Goal: Information Seeking & Learning: Check status

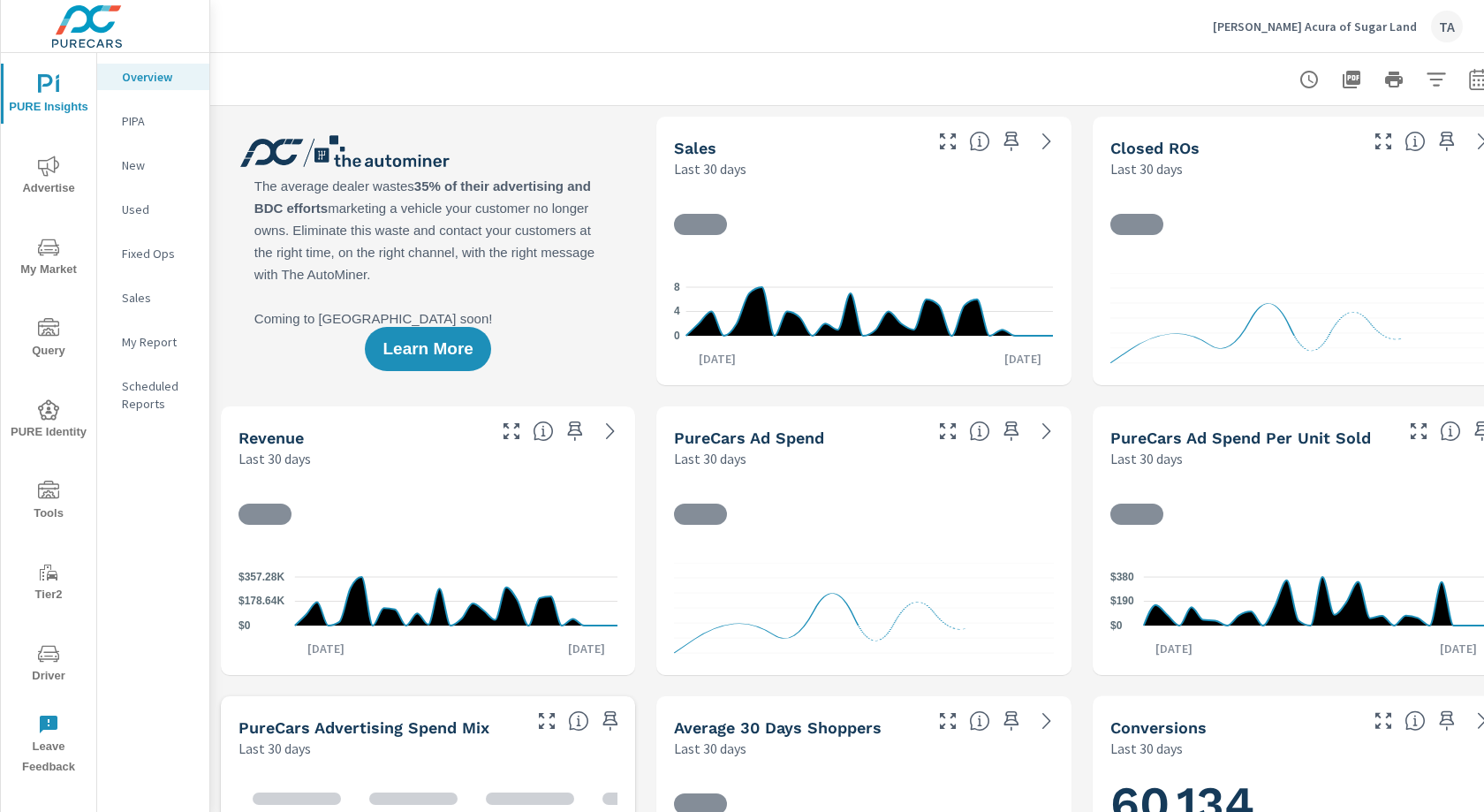
scroll to position [0, 33]
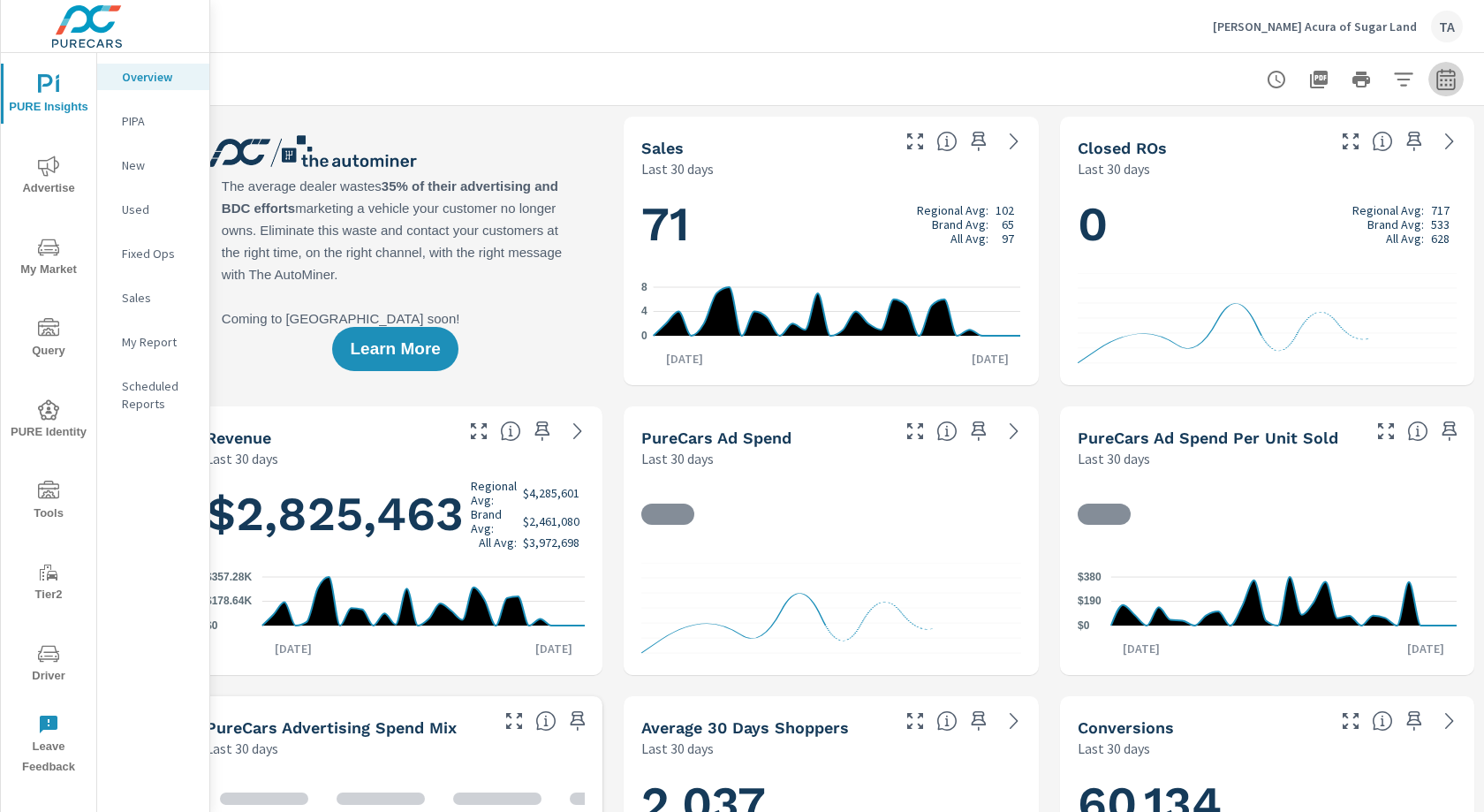
click at [1451, 74] on icon "button" at bounding box center [1446, 78] width 18 height 21
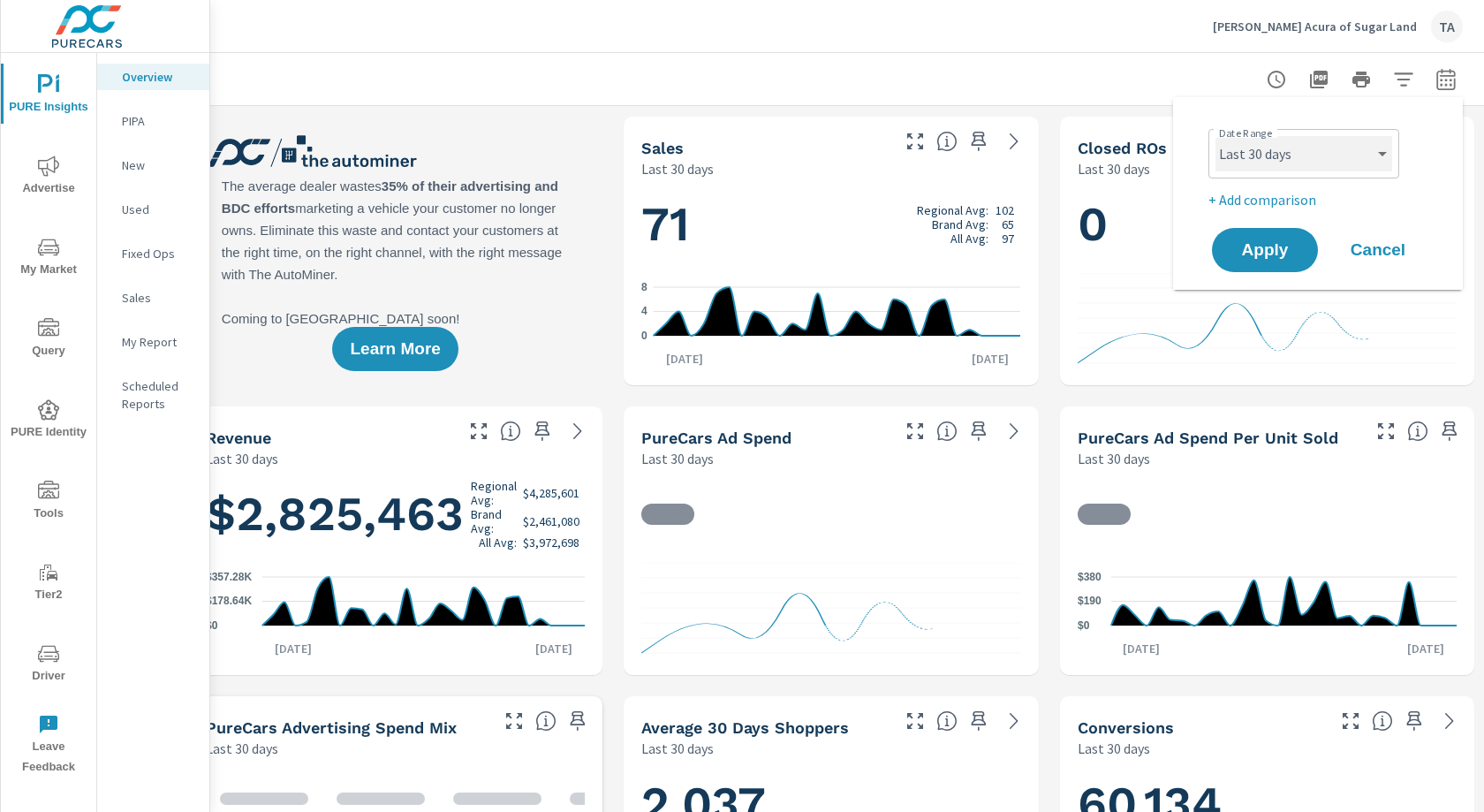
click at [1299, 145] on select "Custom [DATE] Last week Last 7 days Last 14 days Last 30 days Last 45 days Last…" at bounding box center [1303, 154] width 177 height 36
click at [1215, 136] on select "Custom [DATE] Last week Last 7 days Last 14 days Last 30 days Last 45 days Last…" at bounding box center [1303, 154] width 177 height 36
select select "Last month"
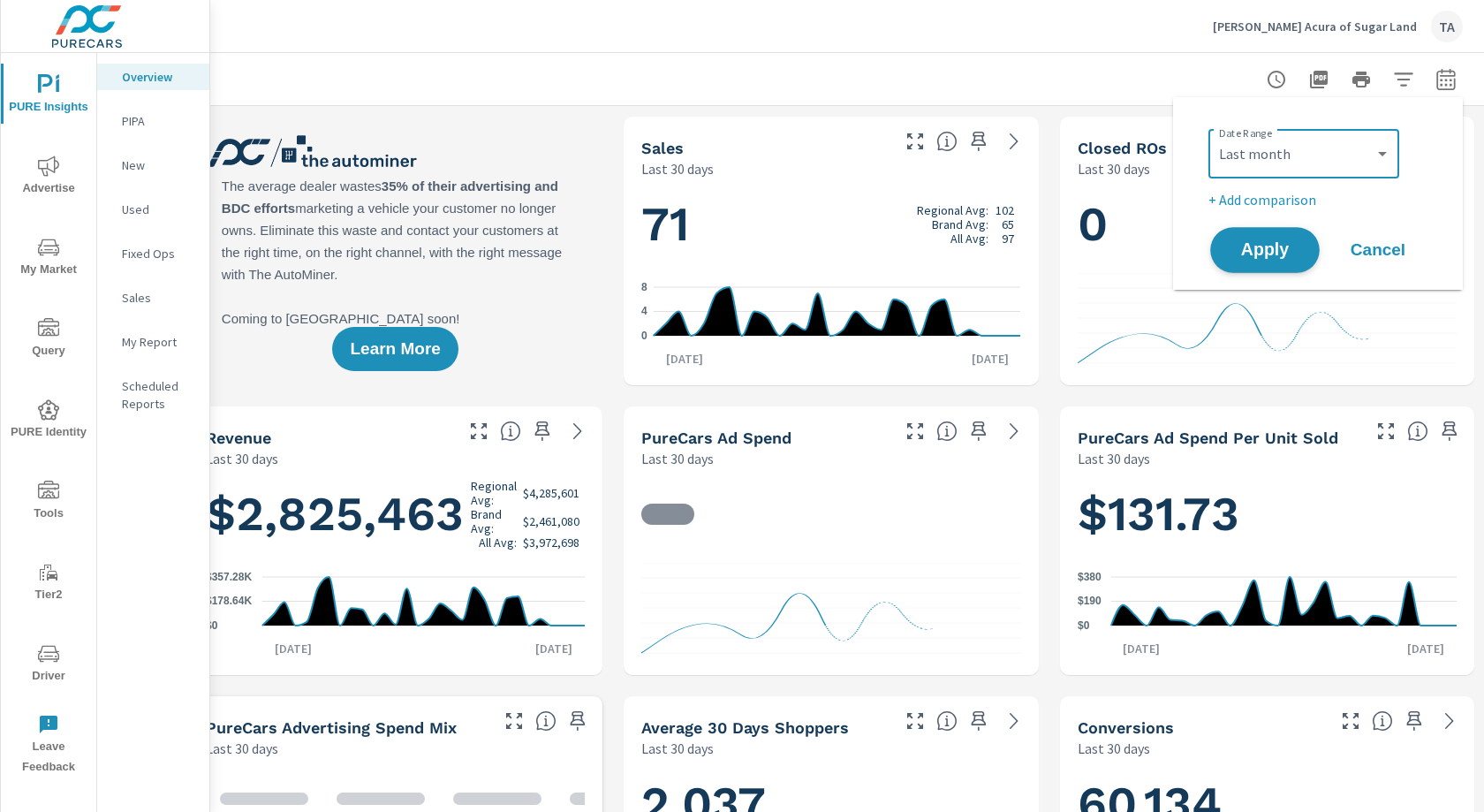
click at [1246, 258] on span "Apply" at bounding box center [1264, 250] width 72 height 16
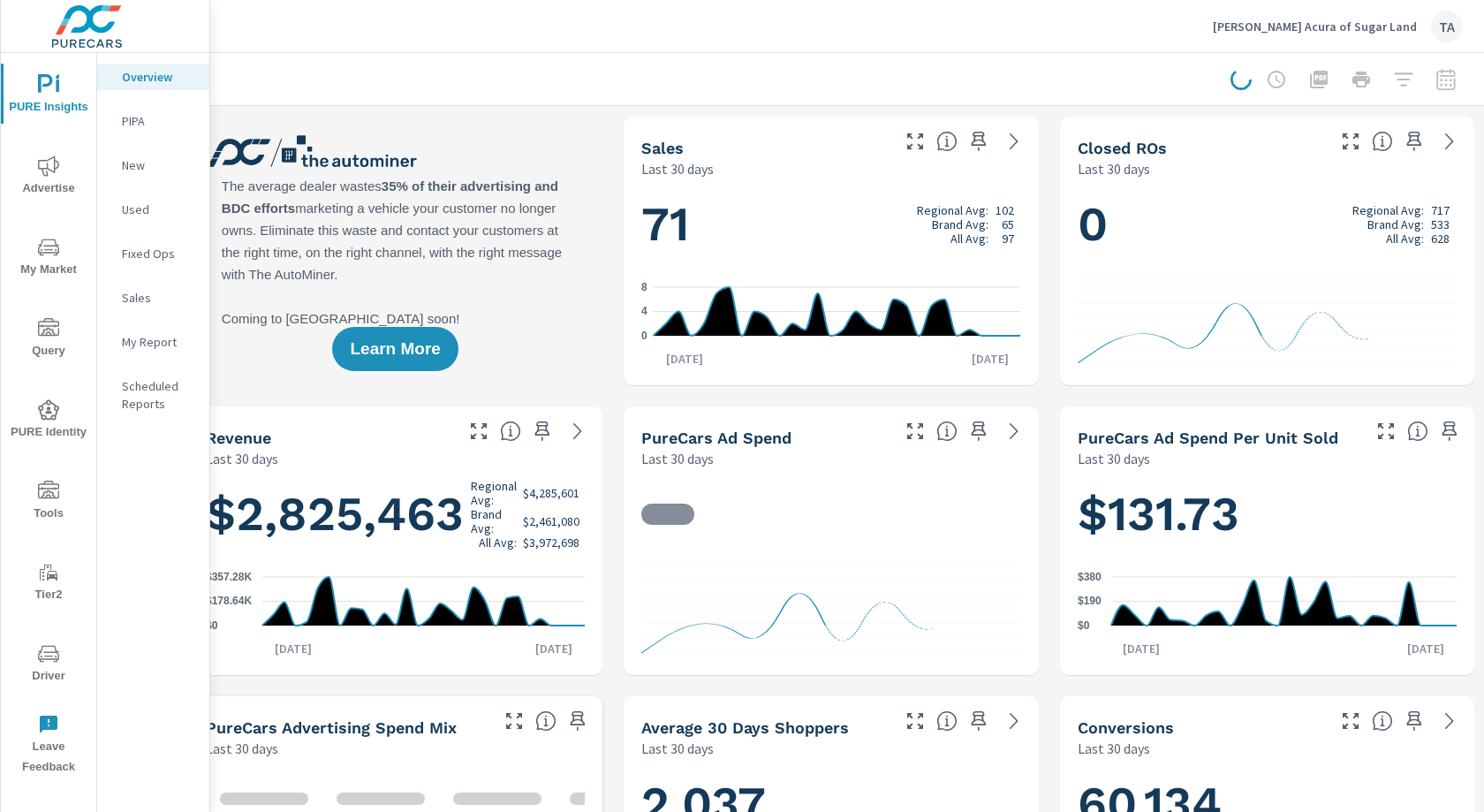
scroll to position [0, 0]
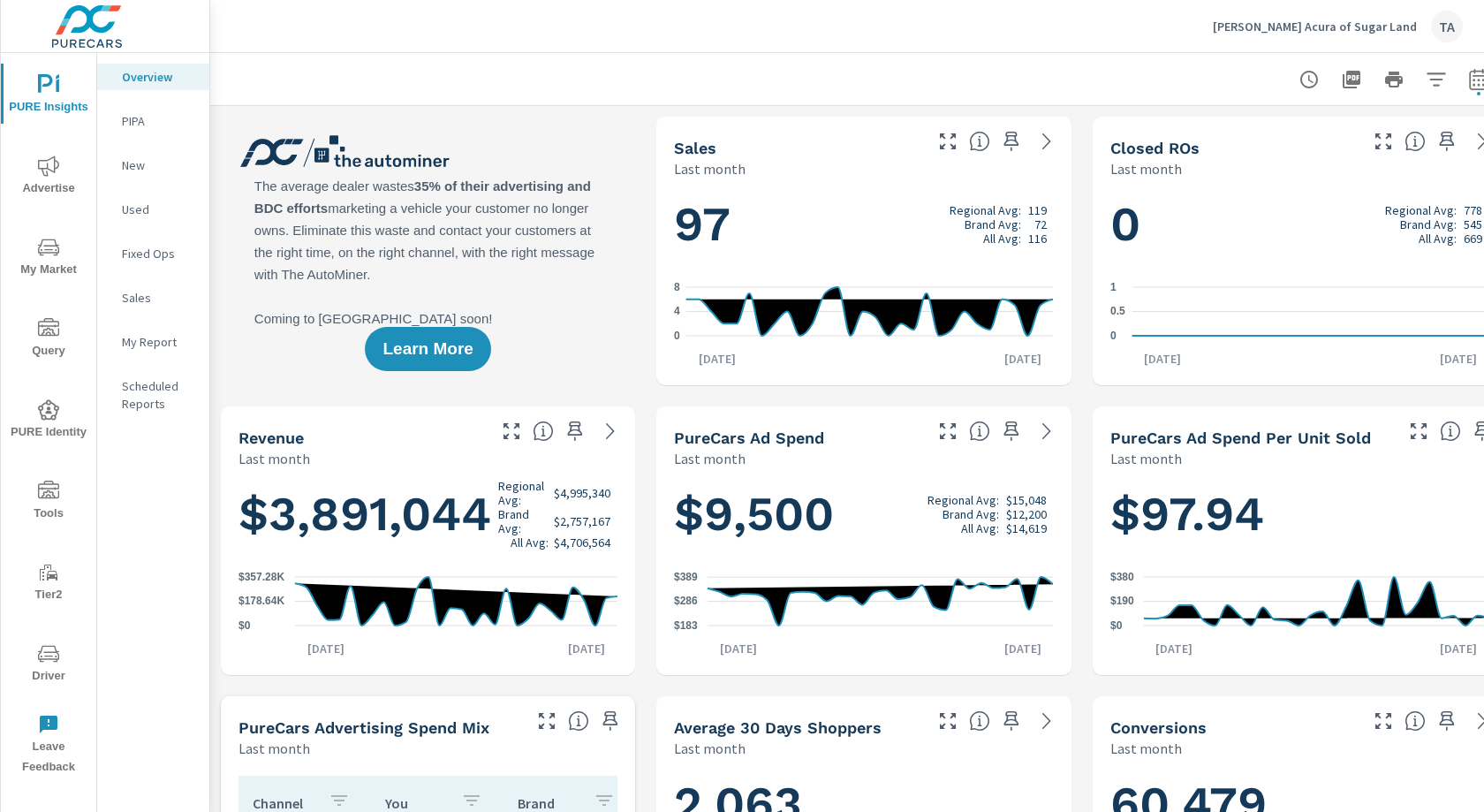
click at [47, 200] on button "Advertise" at bounding box center [49, 175] width 95 height 60
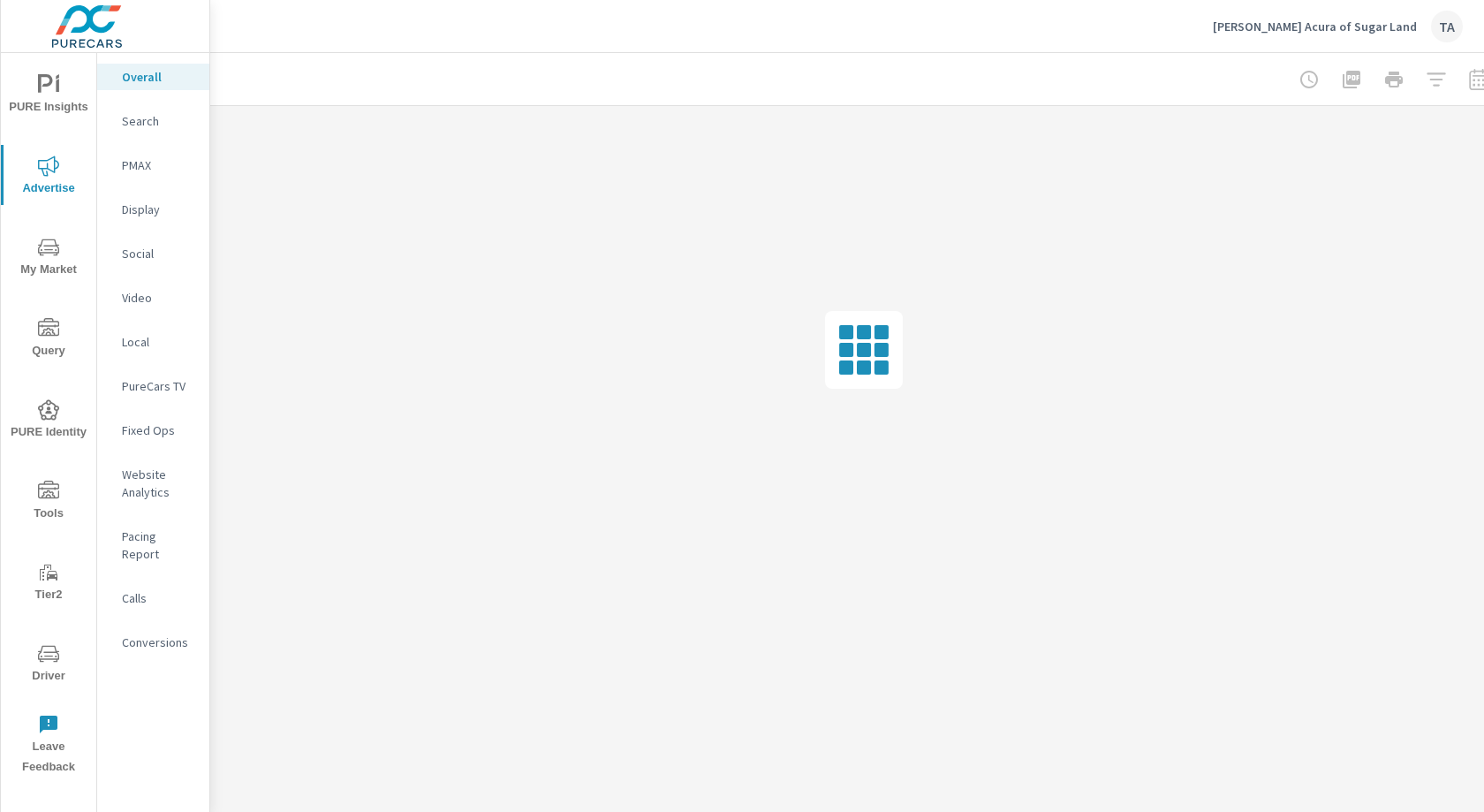
click at [49, 276] on span "My Market" at bounding box center [49, 258] width 85 height 43
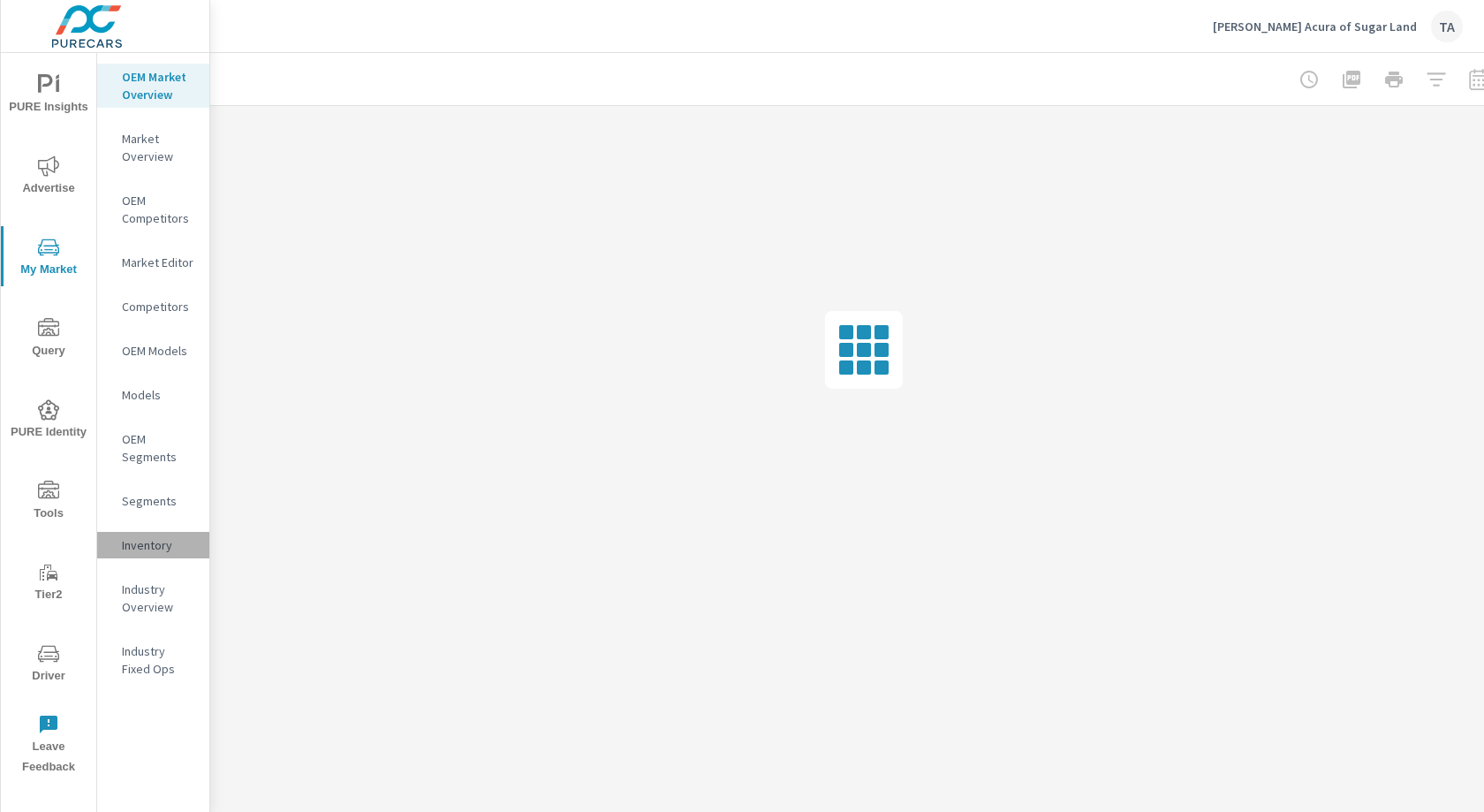
click at [151, 533] on div "Inventory" at bounding box center [153, 545] width 113 height 27
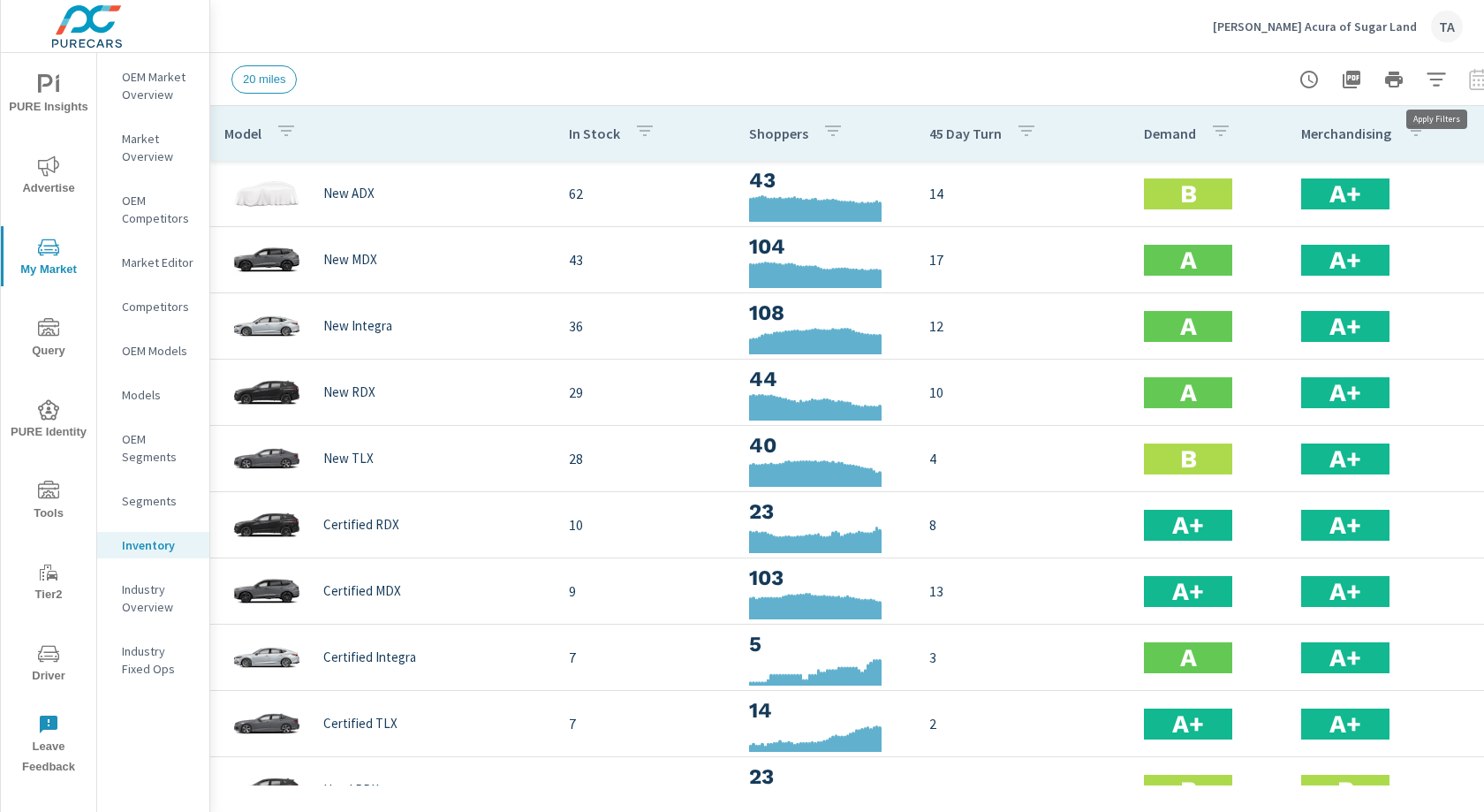
click at [1424, 83] on button "button" at bounding box center [1435, 80] width 36 height 36
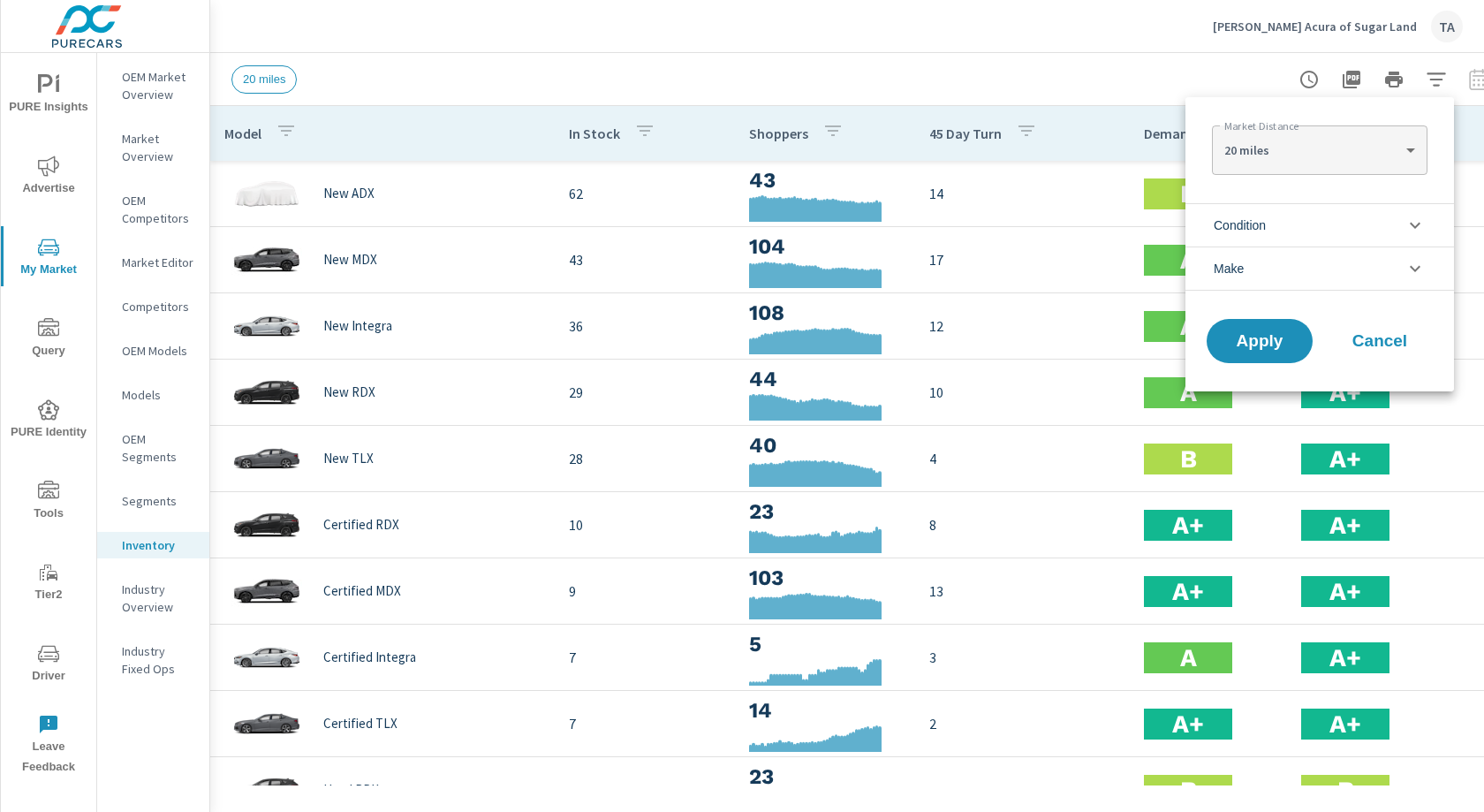
click at [1272, 221] on li "Condition" at bounding box center [1319, 224] width 268 height 43
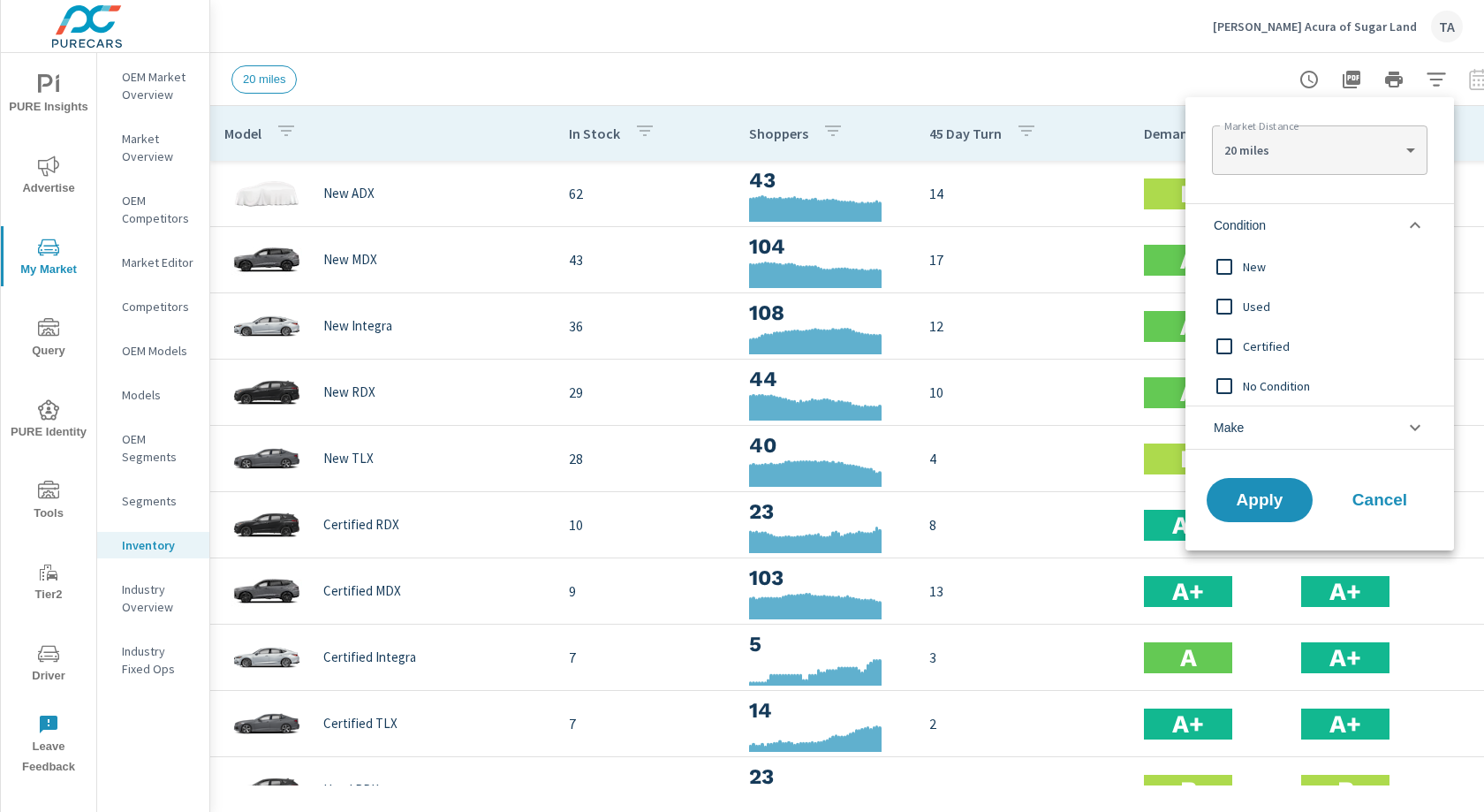
click at [1221, 277] on input "filter options" at bounding box center [1224, 266] width 38 height 38
click at [1270, 483] on button "Apply" at bounding box center [1260, 500] width 110 height 46
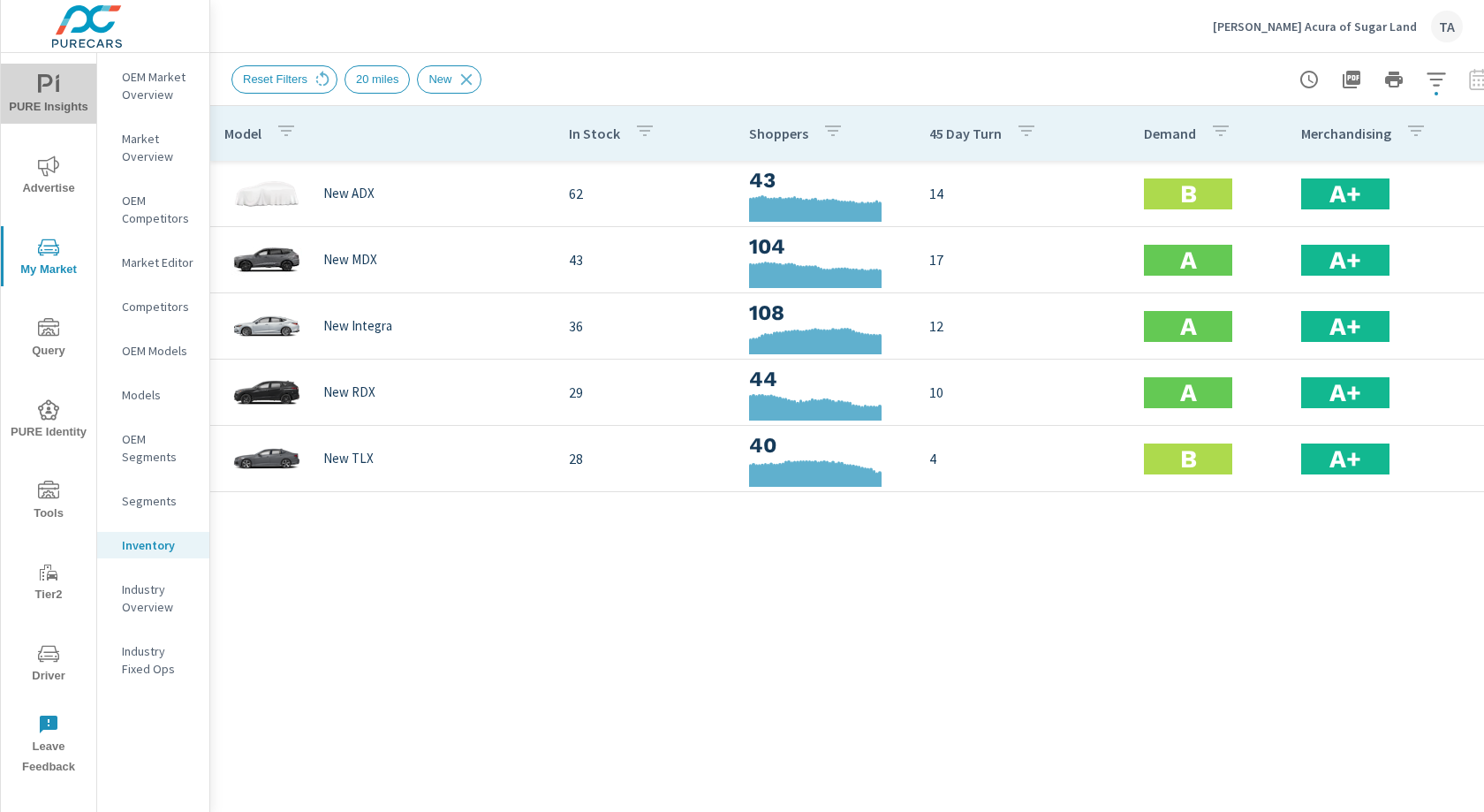
click at [61, 95] on span "PURE Insights" at bounding box center [49, 95] width 85 height 43
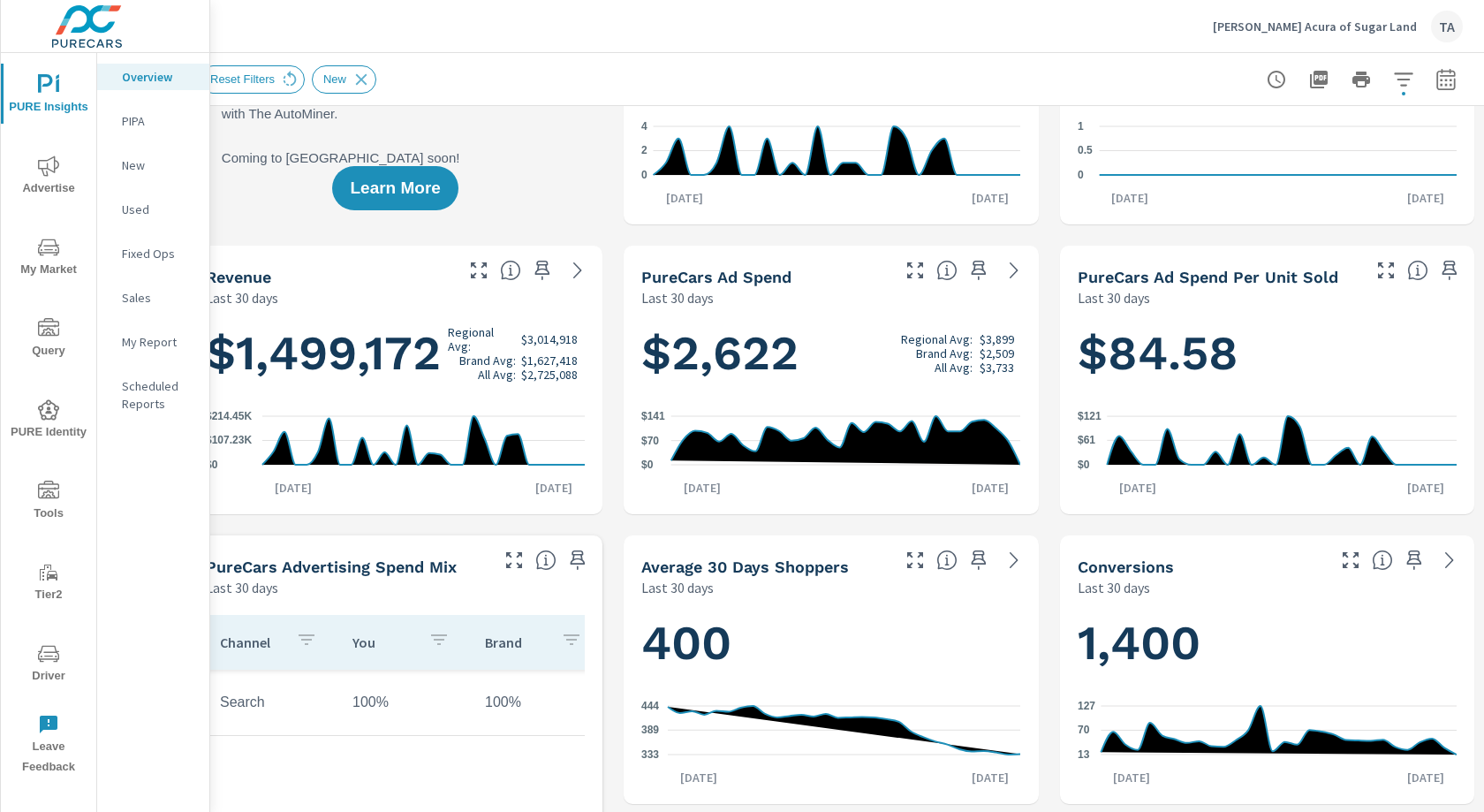
scroll to position [165, 33]
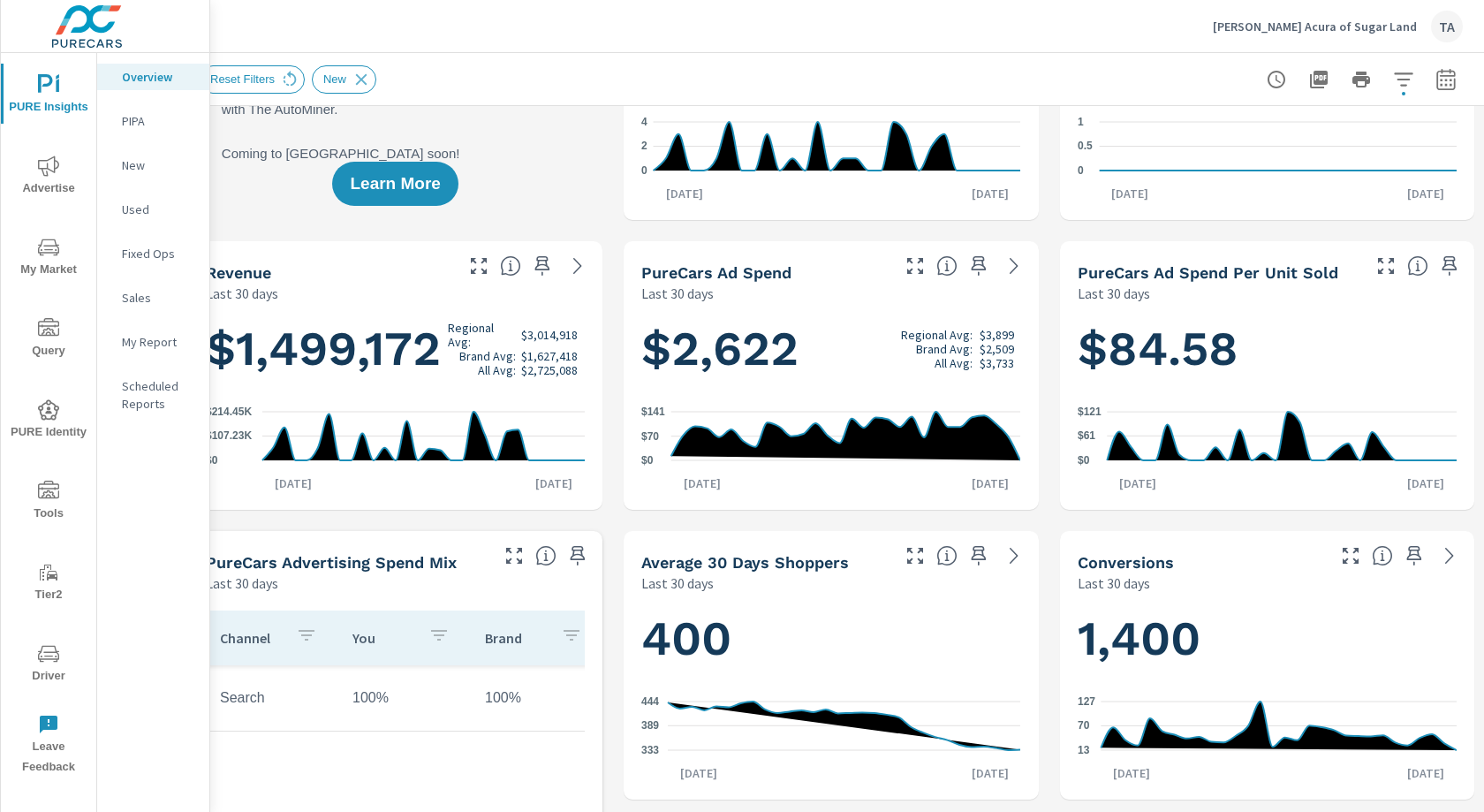
click at [23, 165] on span "Advertise" at bounding box center [49, 177] width 85 height 43
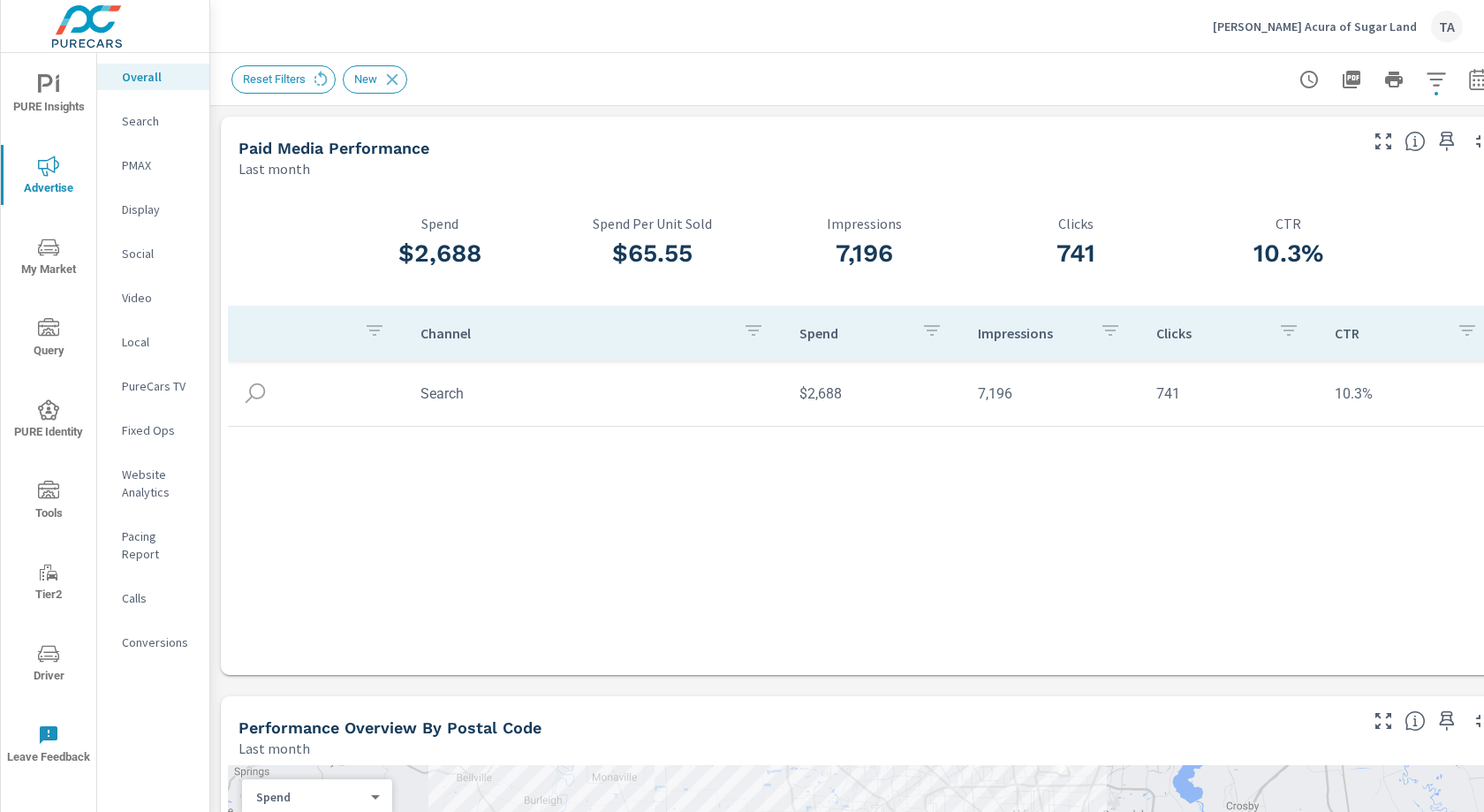
click at [1439, 77] on icon "button" at bounding box center [1435, 79] width 21 height 21
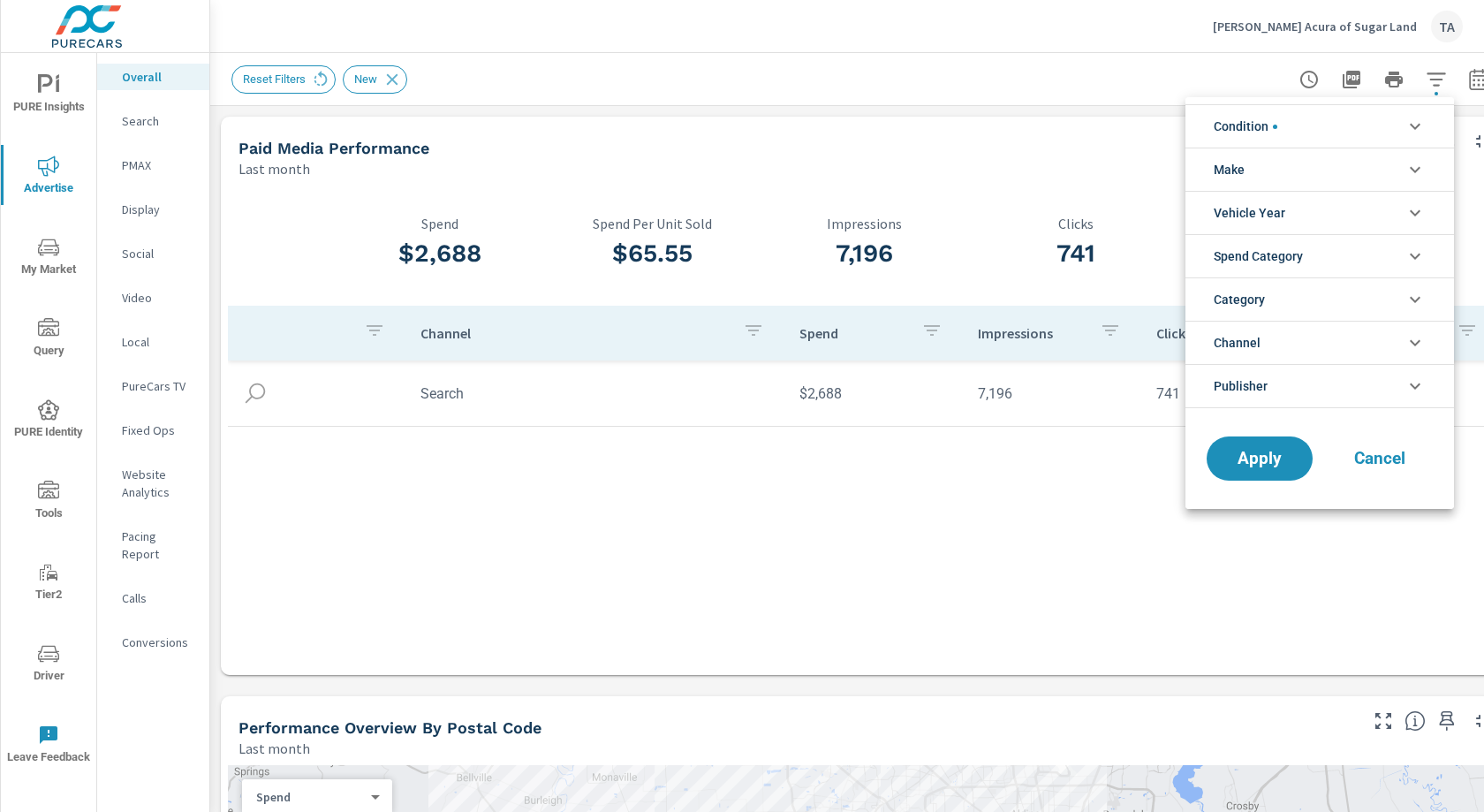
click at [1276, 126] on span "filter options" at bounding box center [1274, 126] width 5 height 5
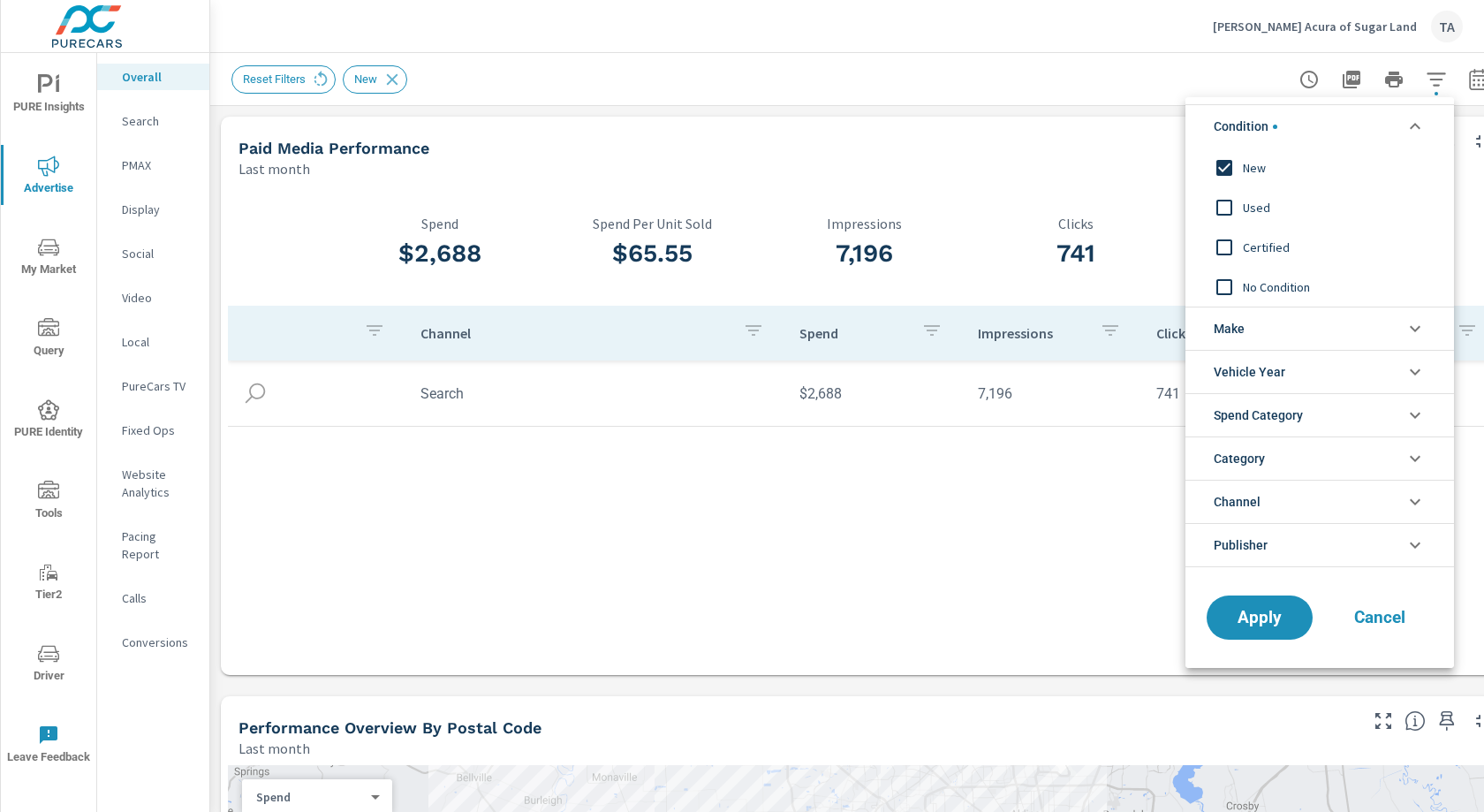
click at [1224, 166] on input "filter options" at bounding box center [1224, 168] width 38 height 38
click at [1265, 600] on button "Apply" at bounding box center [1260, 617] width 110 height 46
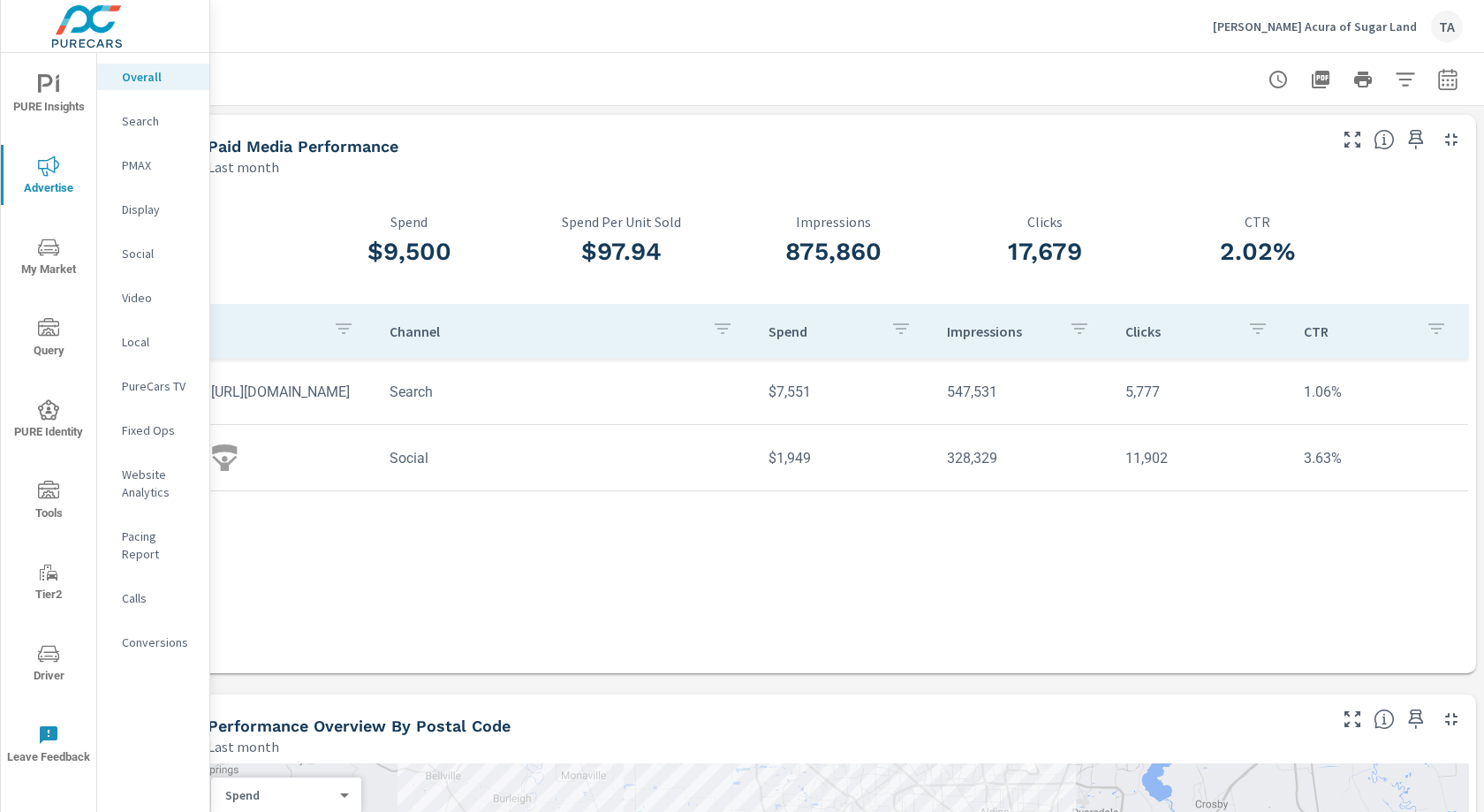
scroll to position [2, 0]
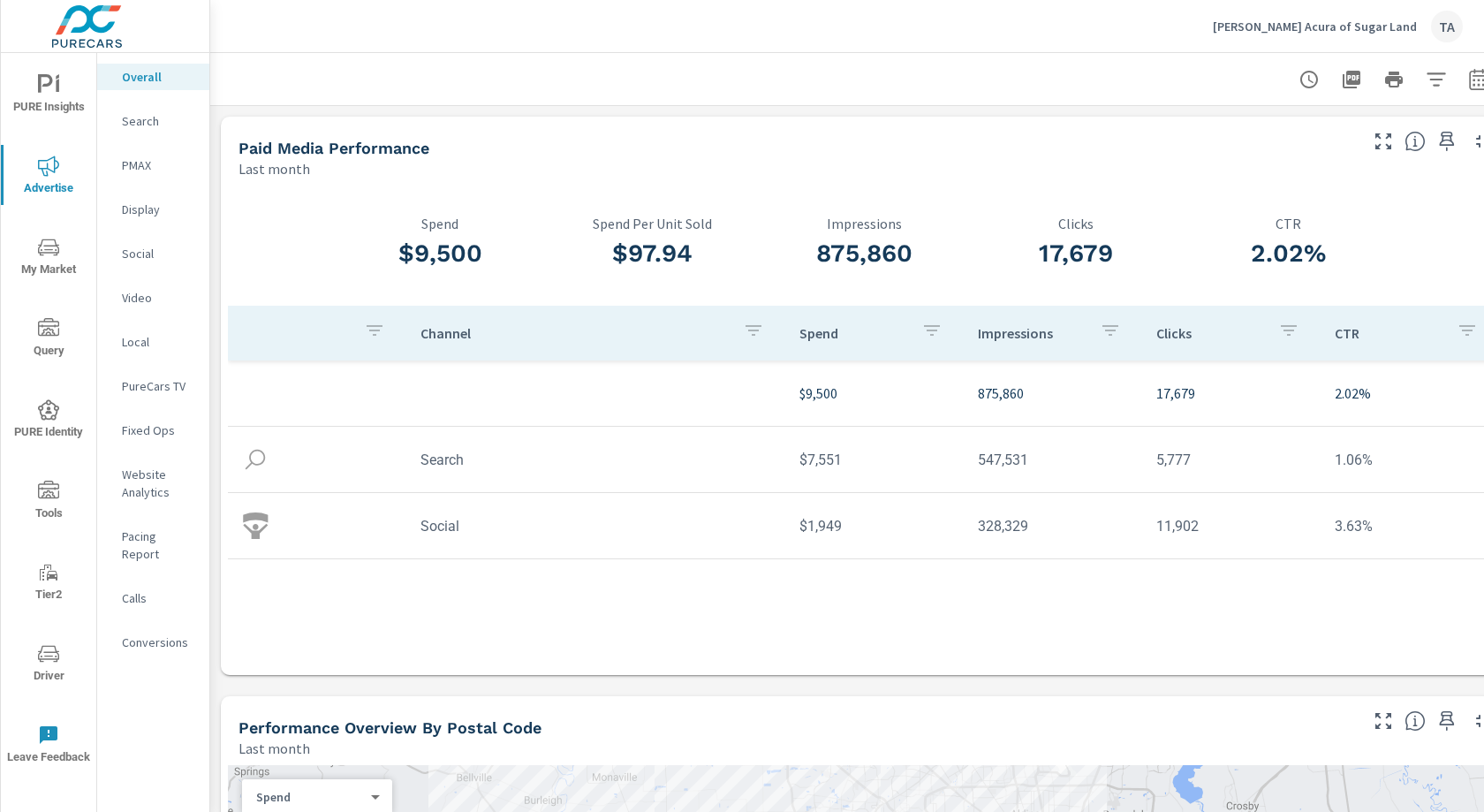
scroll to position [0, 33]
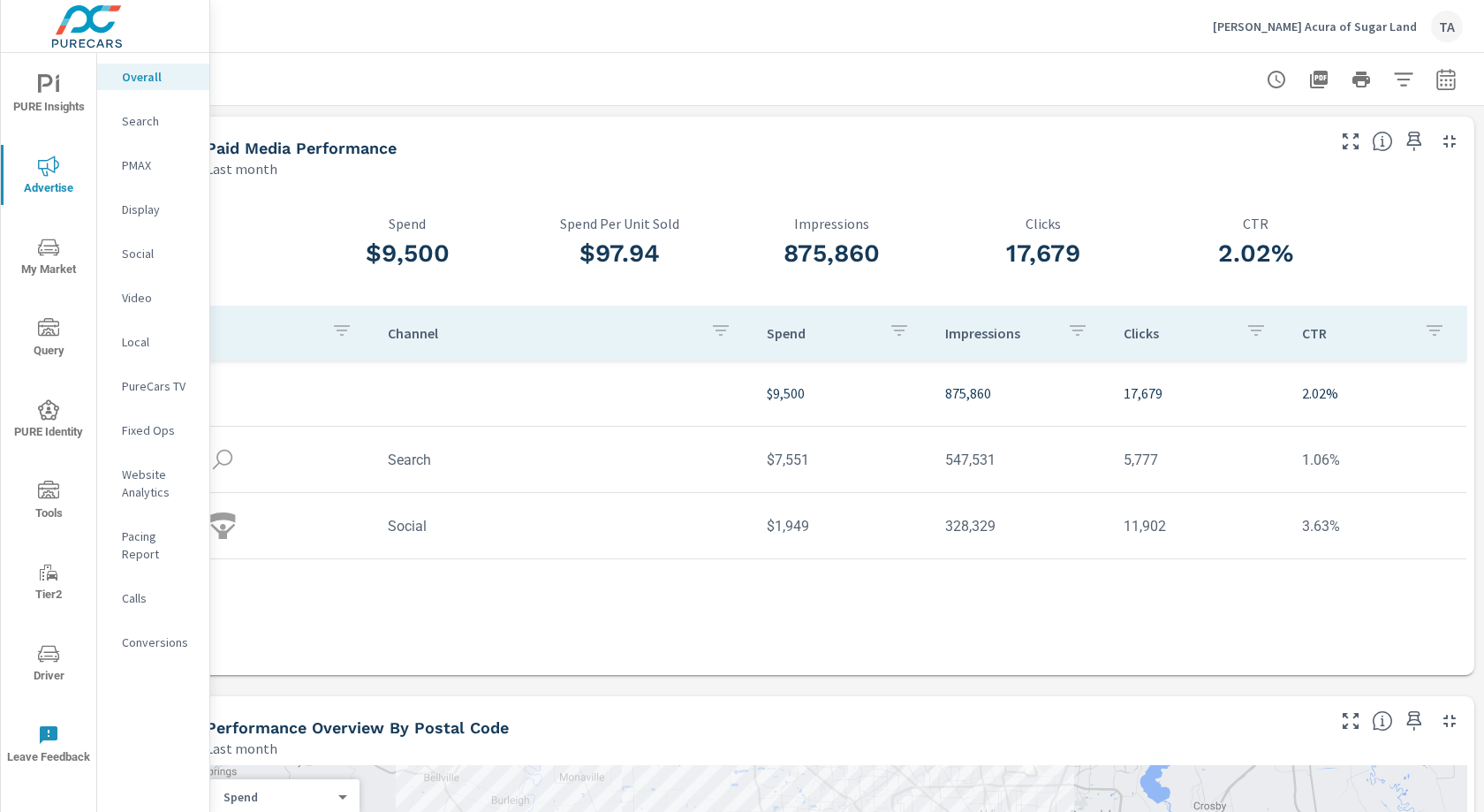
click at [1330, 136] on div at bounding box center [1402, 135] width 145 height 38
click at [1355, 142] on icon "button" at bounding box center [1349, 141] width 21 height 21
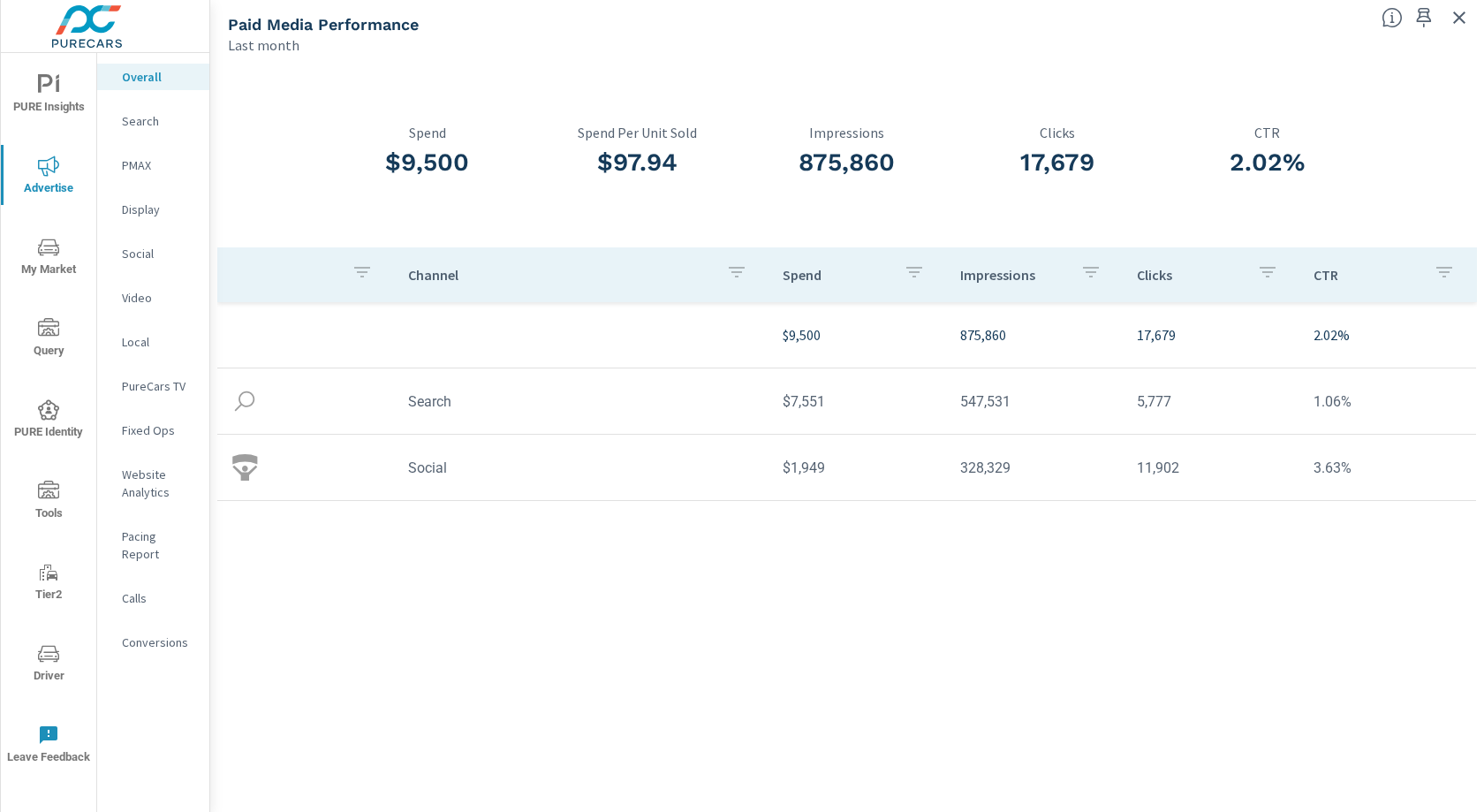
click at [140, 242] on div "Social" at bounding box center [153, 253] width 113 height 27
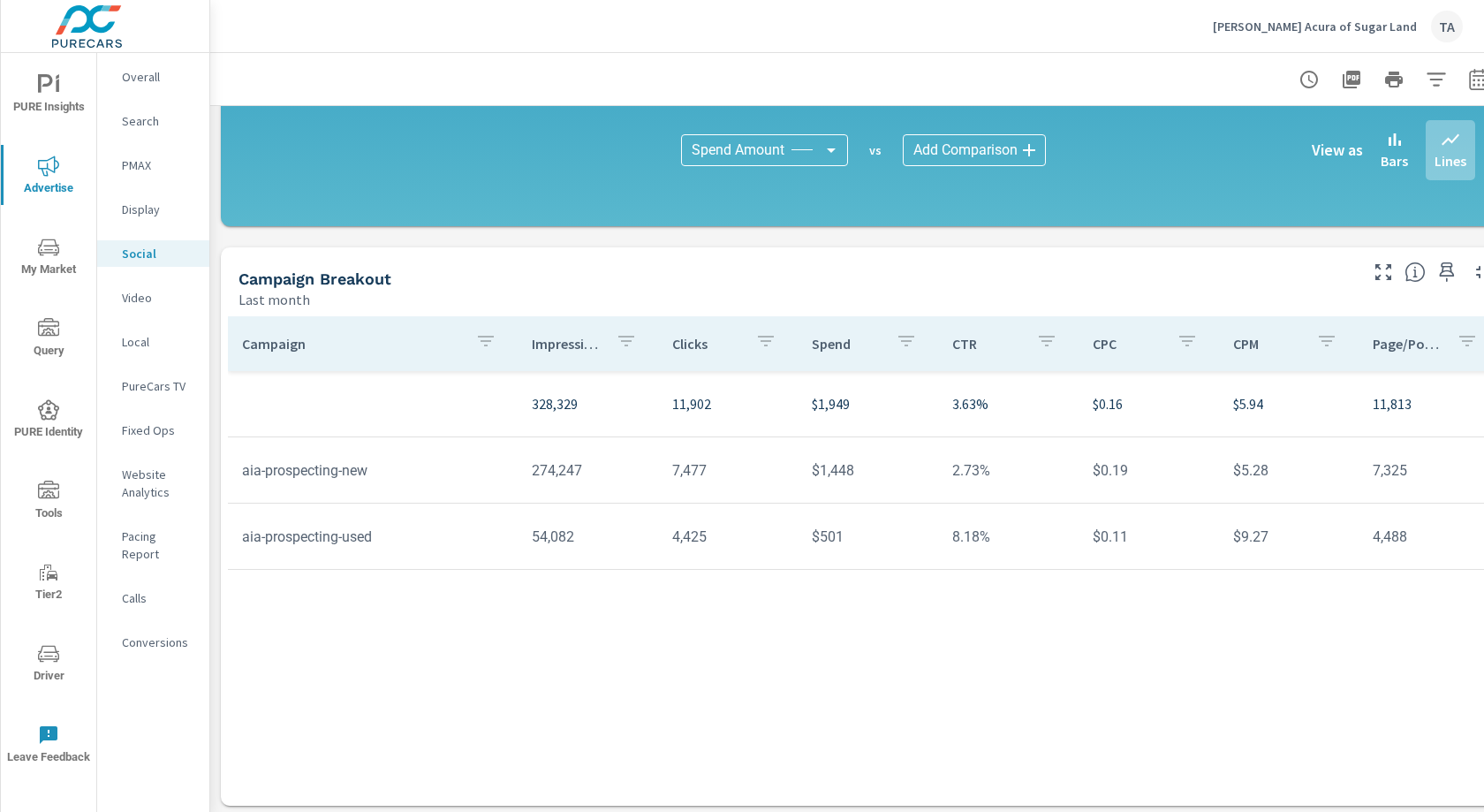
scroll to position [453, 0]
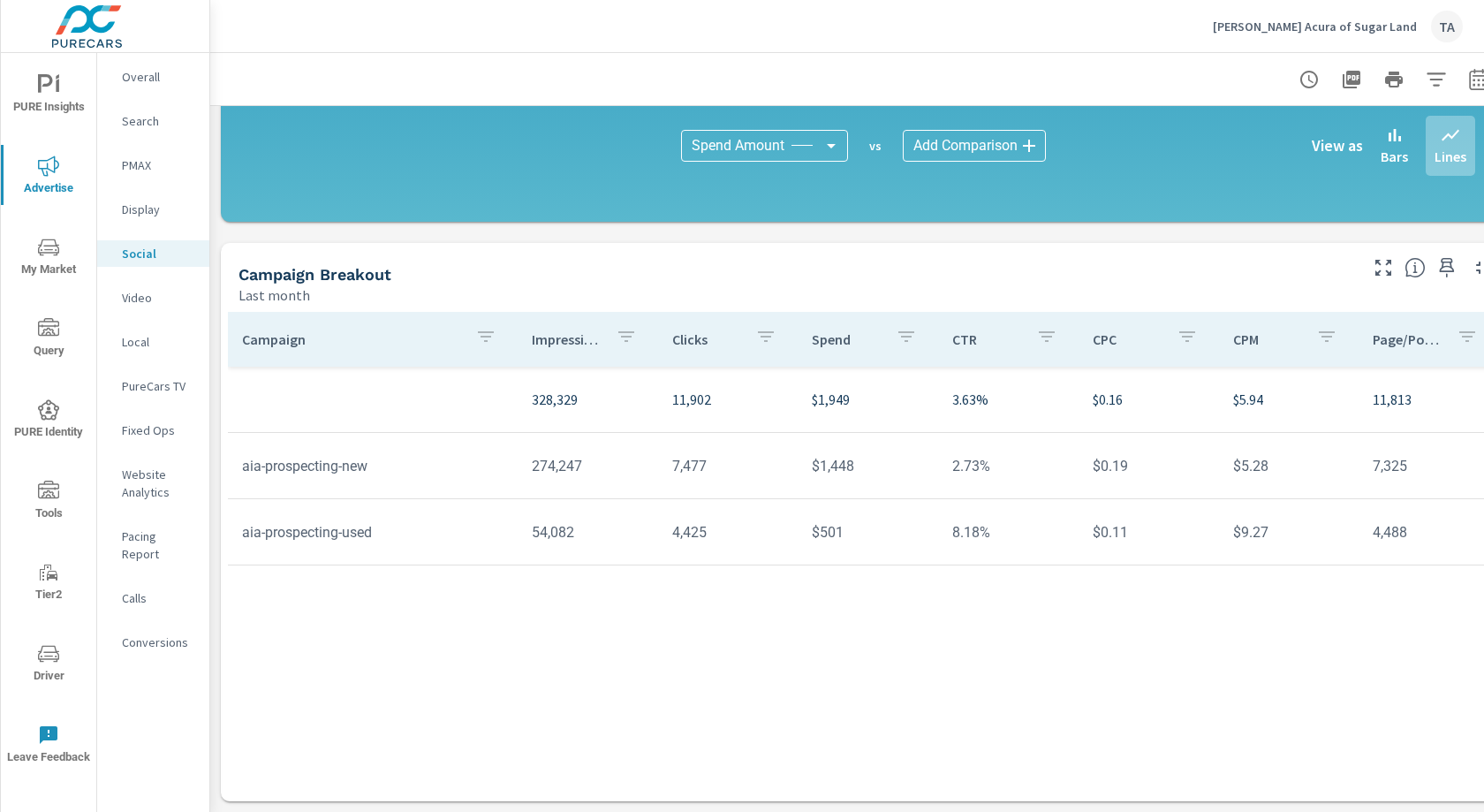
click at [633, 339] on icon "button" at bounding box center [625, 336] width 21 height 21
click at [631, 295] on div at bounding box center [742, 406] width 1484 height 812
click at [1387, 272] on icon "button" at bounding box center [1382, 267] width 21 height 21
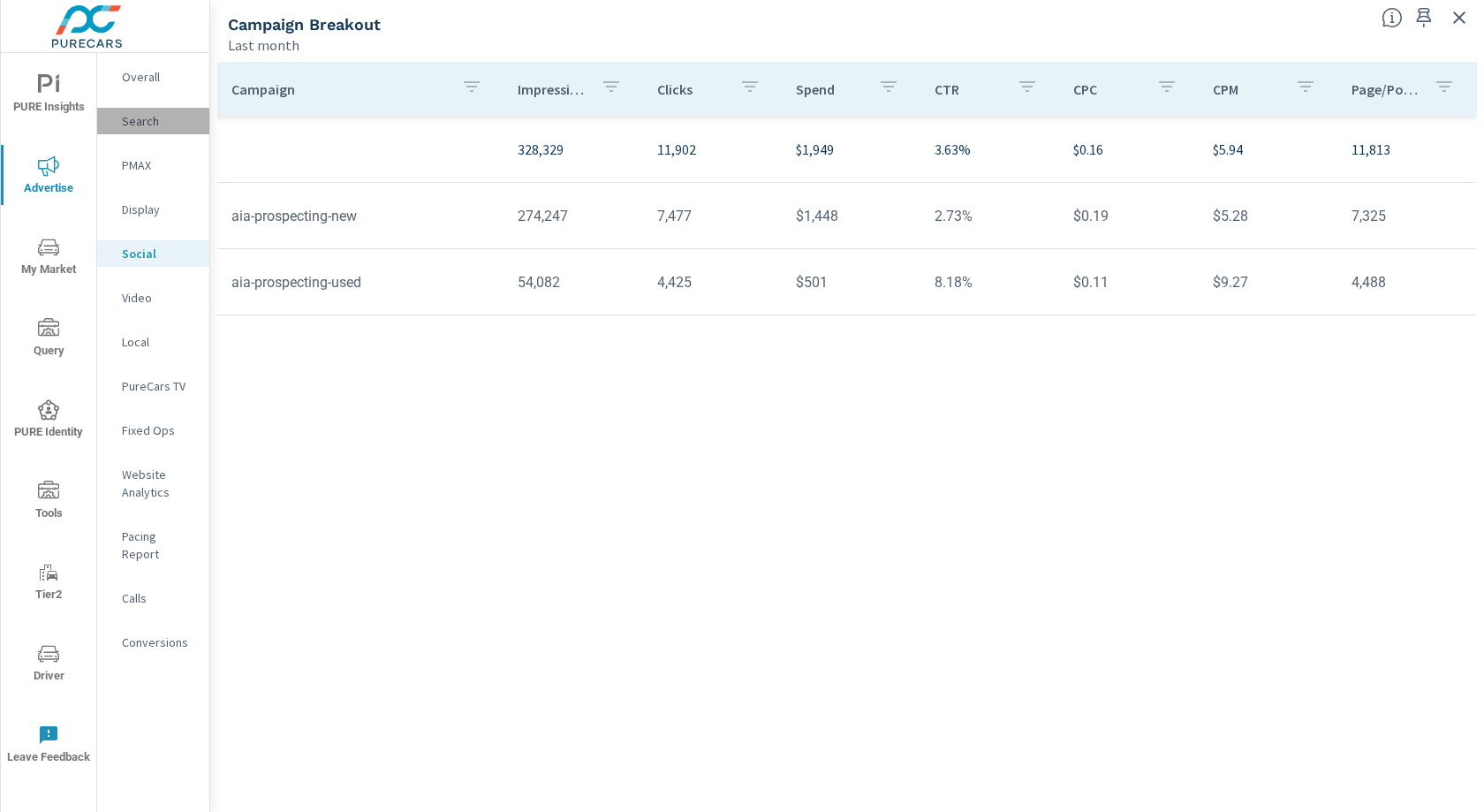
click at [163, 132] on div "Search" at bounding box center [153, 121] width 113 height 27
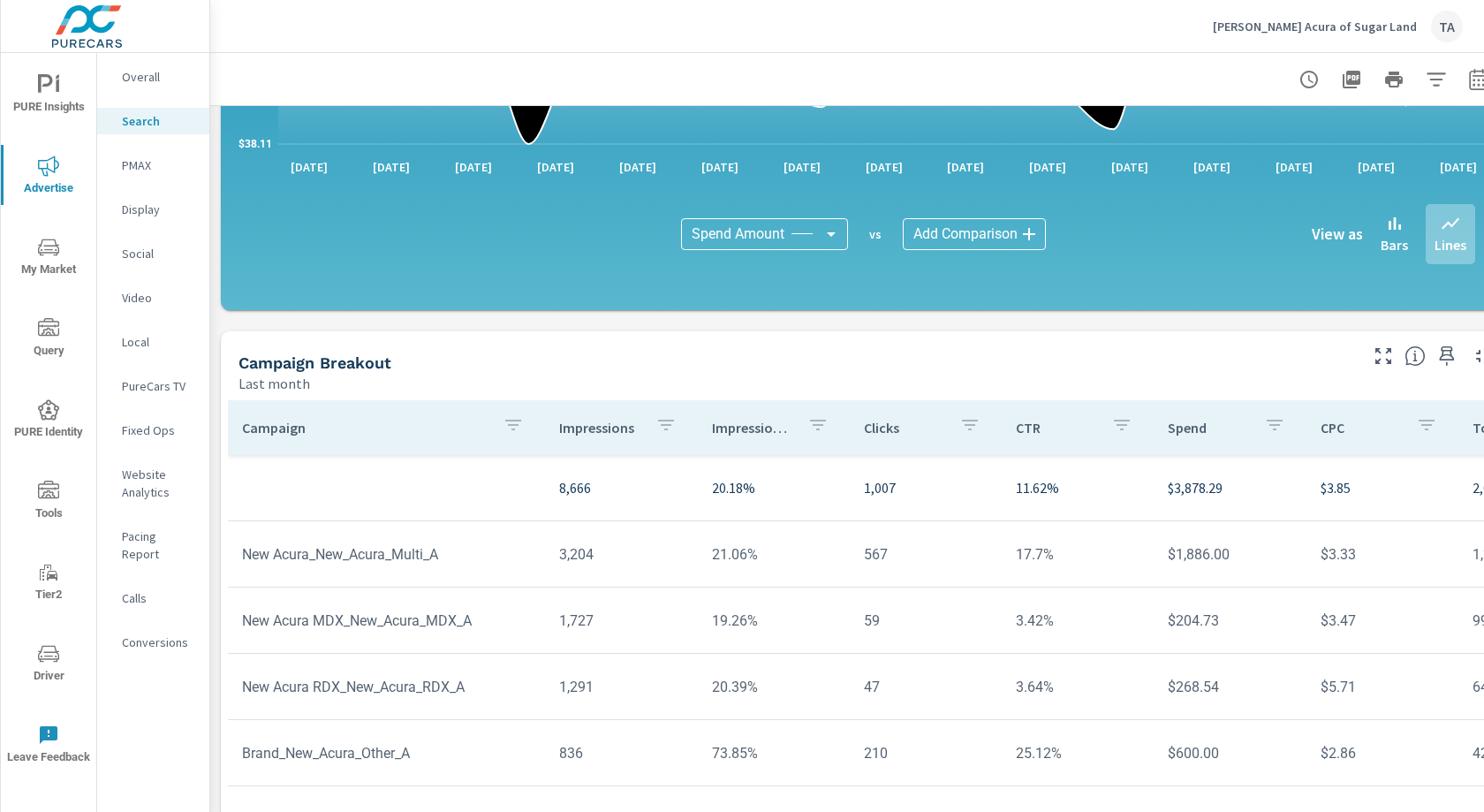
scroll to position [1118, 0]
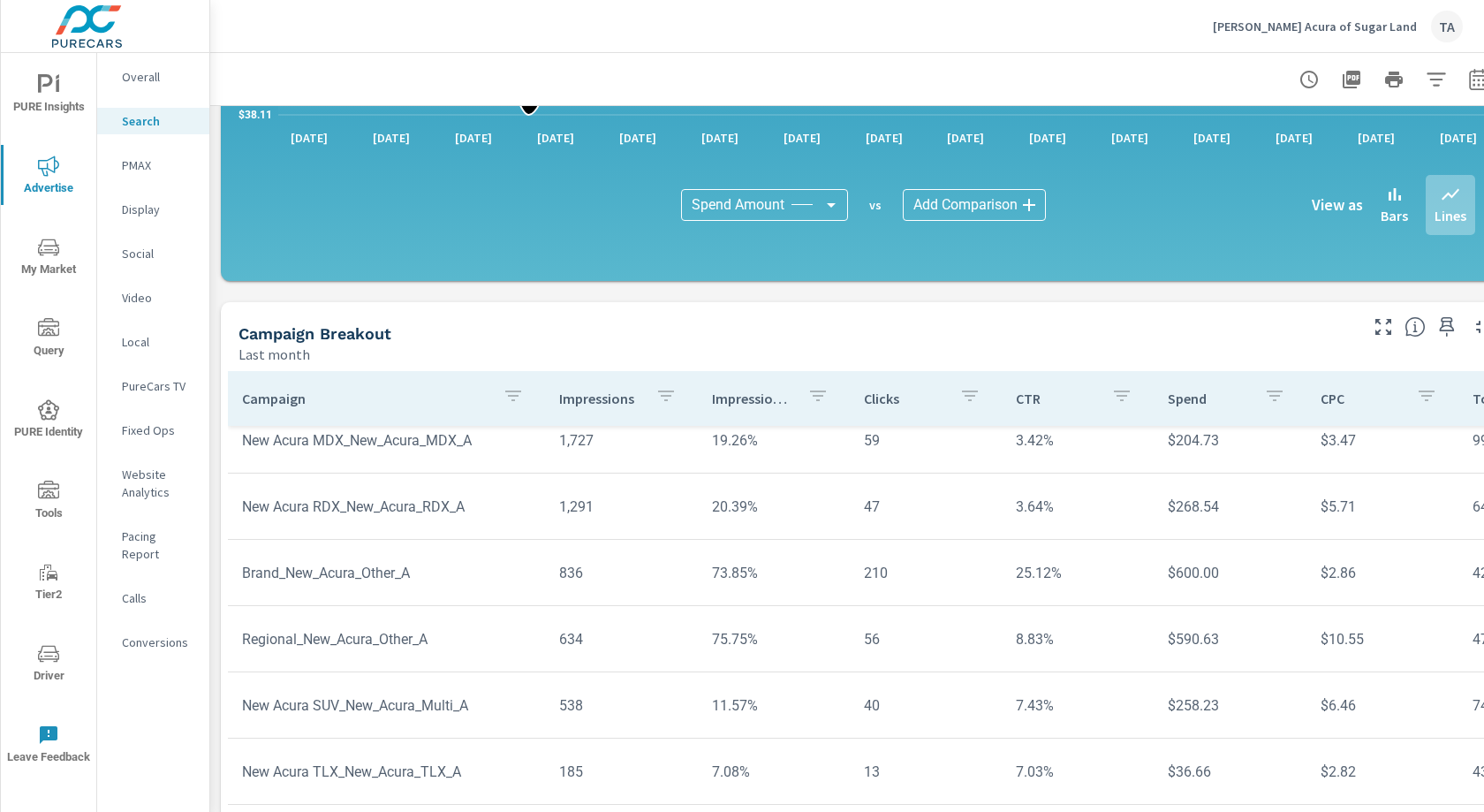
scroll to position [88, 0]
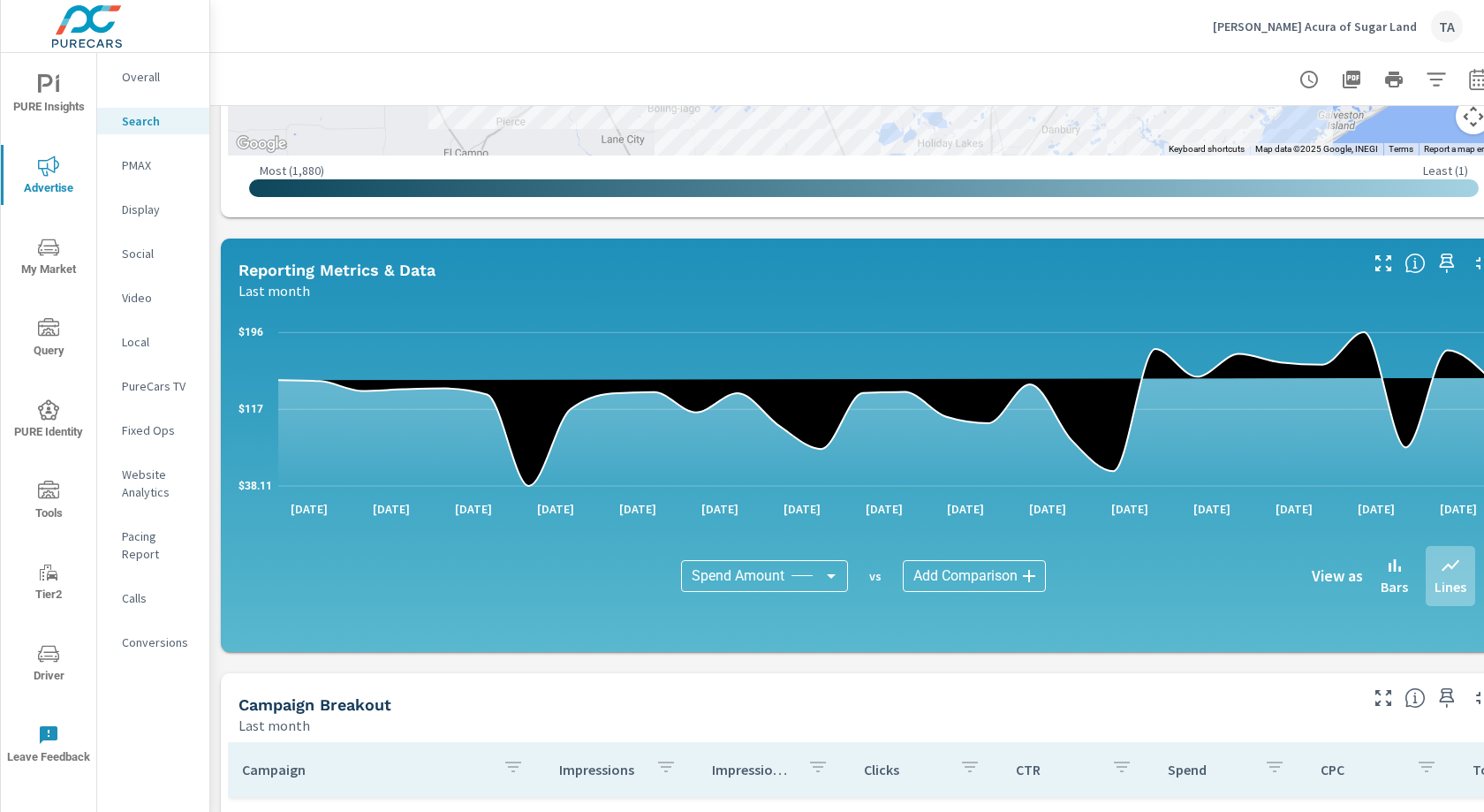
scroll to position [450, 0]
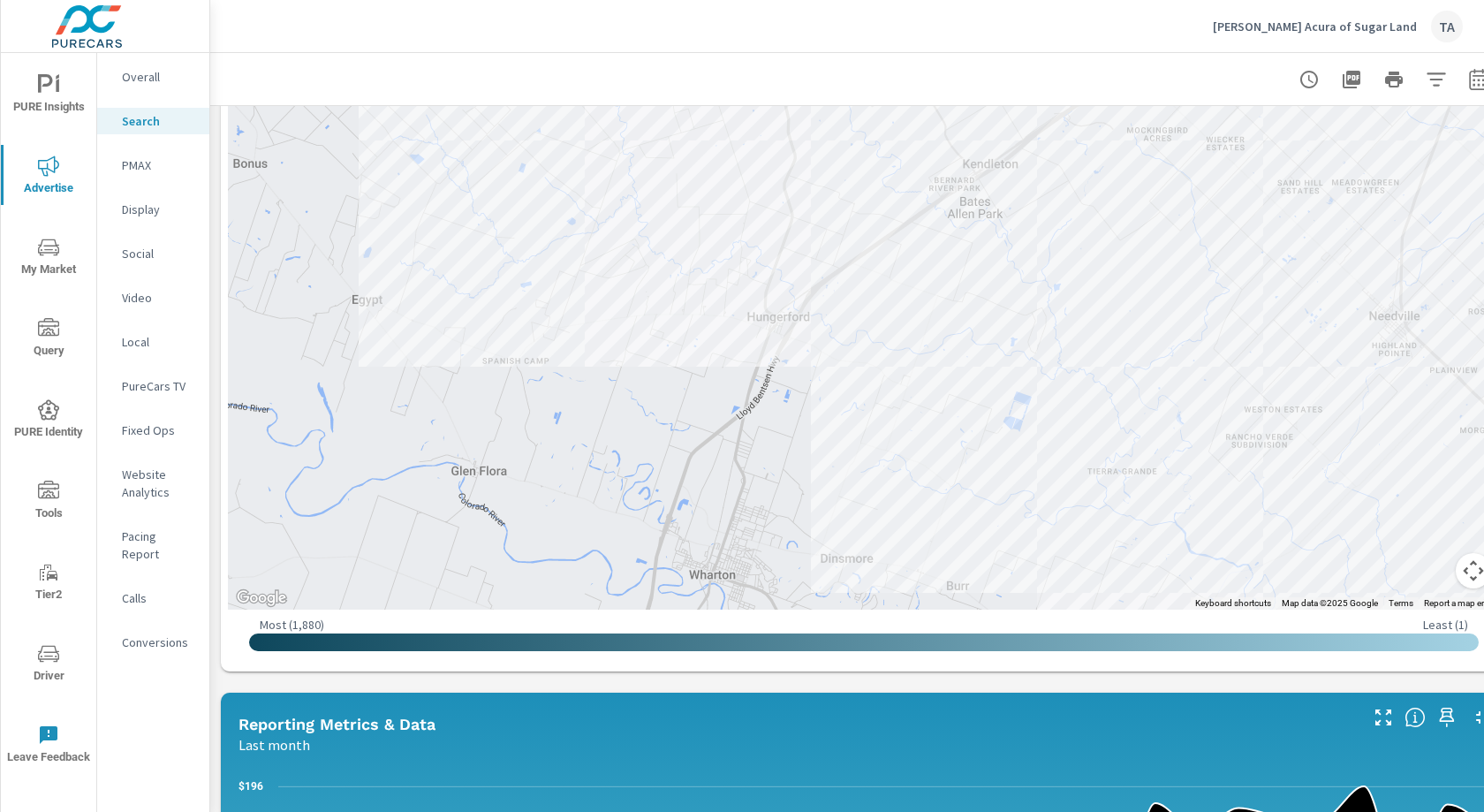
scroll to position [1176, 0]
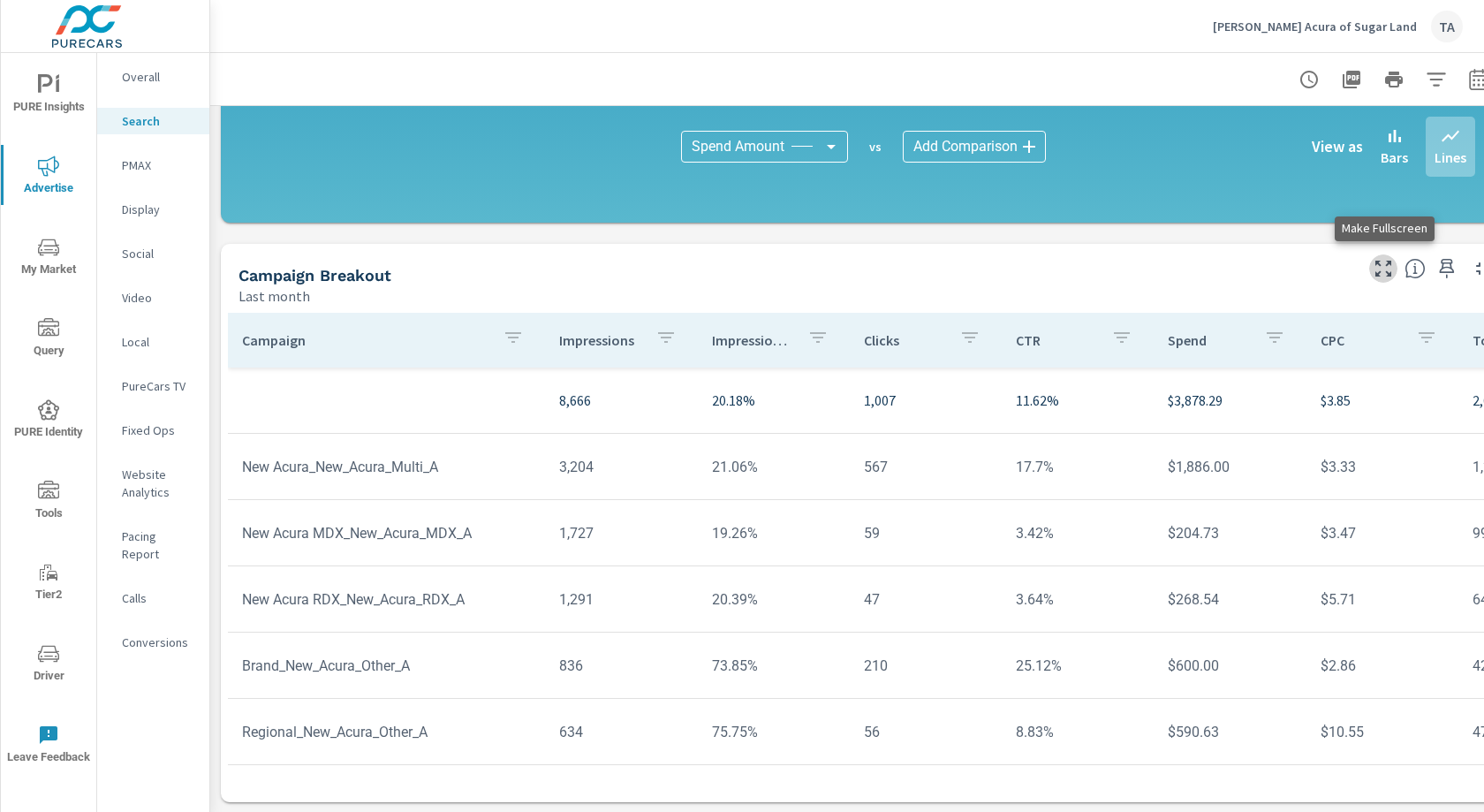
click at [1385, 266] on icon "button" at bounding box center [1382, 268] width 21 height 21
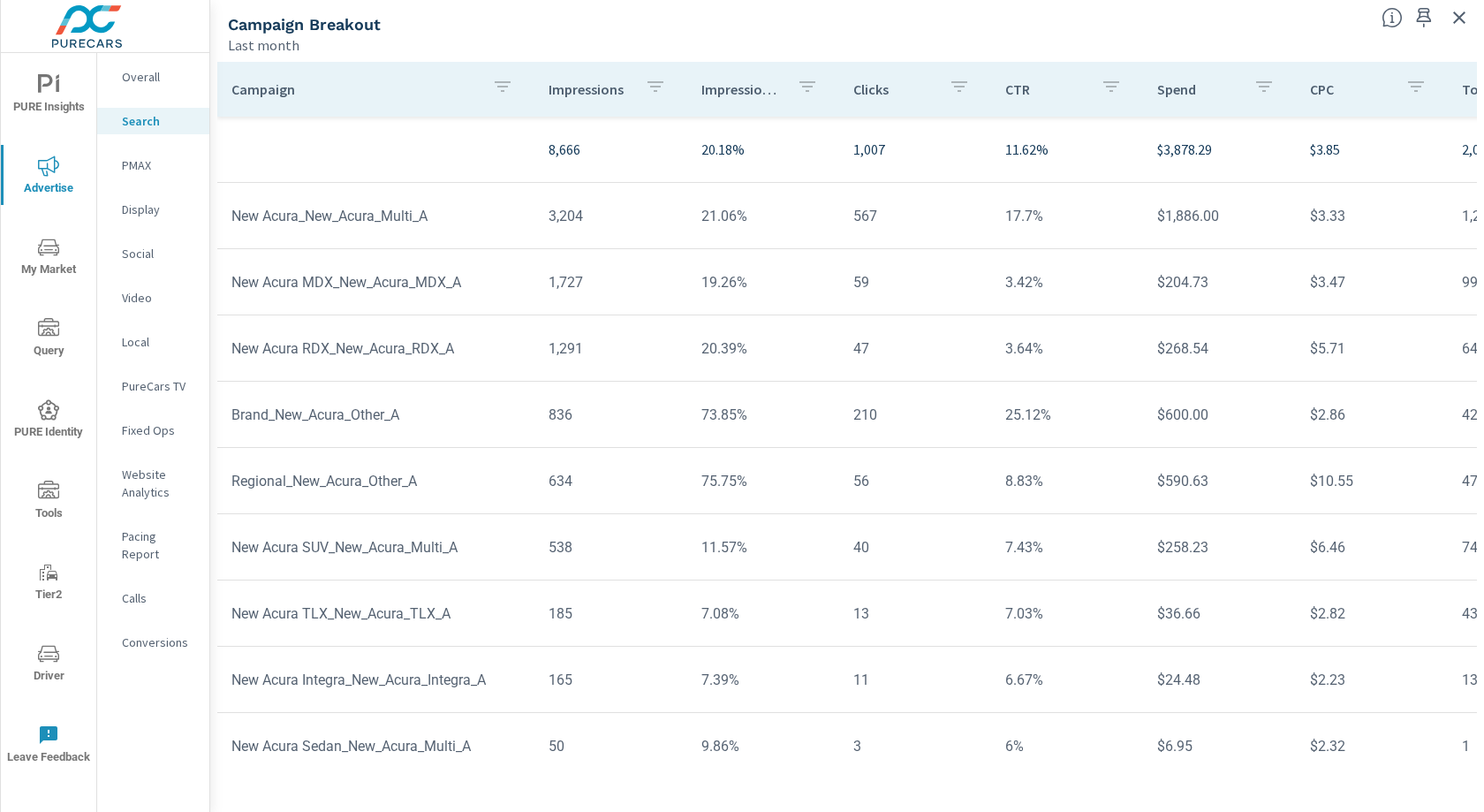
scroll to position [134, 0]
click at [138, 170] on p "PMAX" at bounding box center [158, 165] width 73 height 17
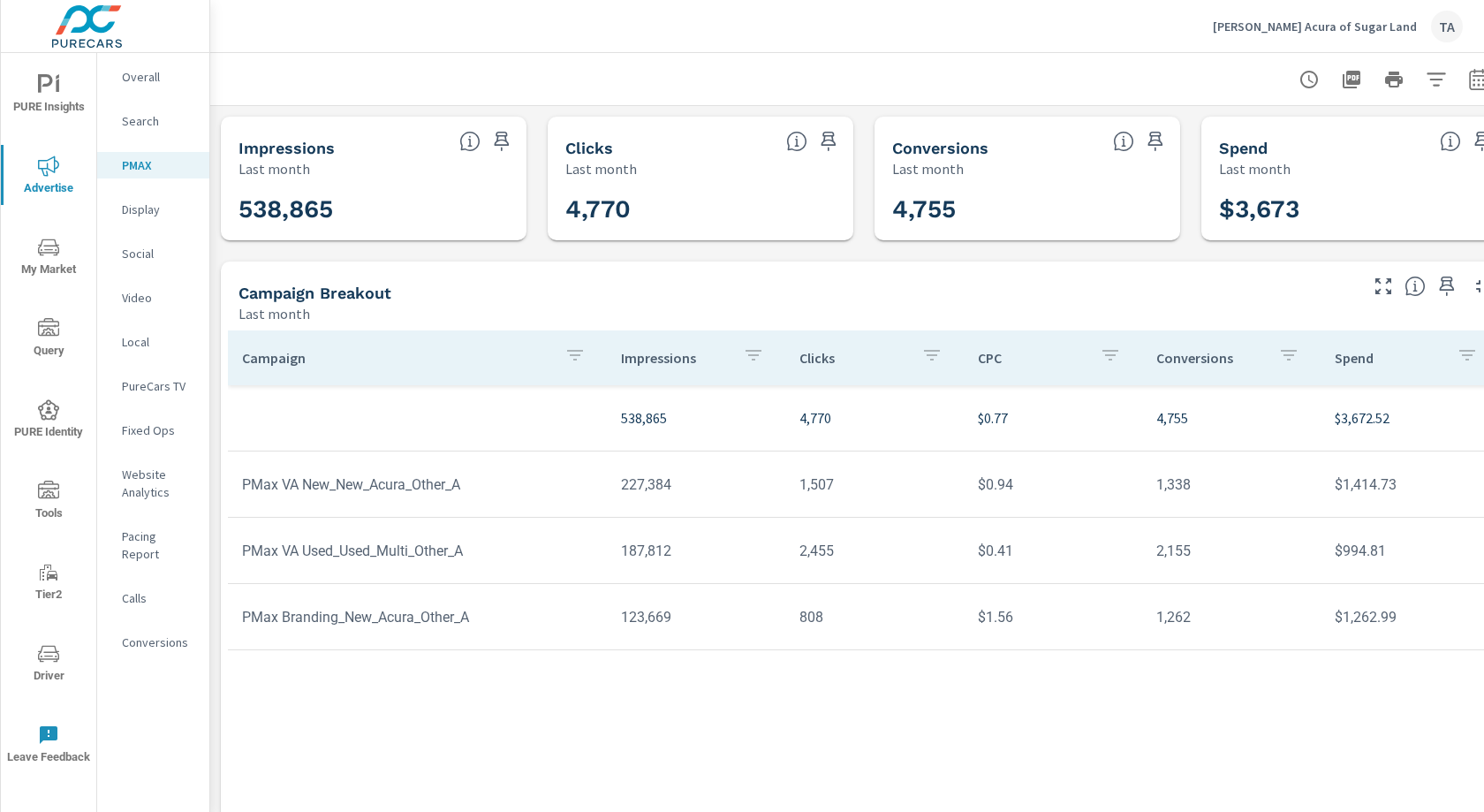
scroll to position [18, 0]
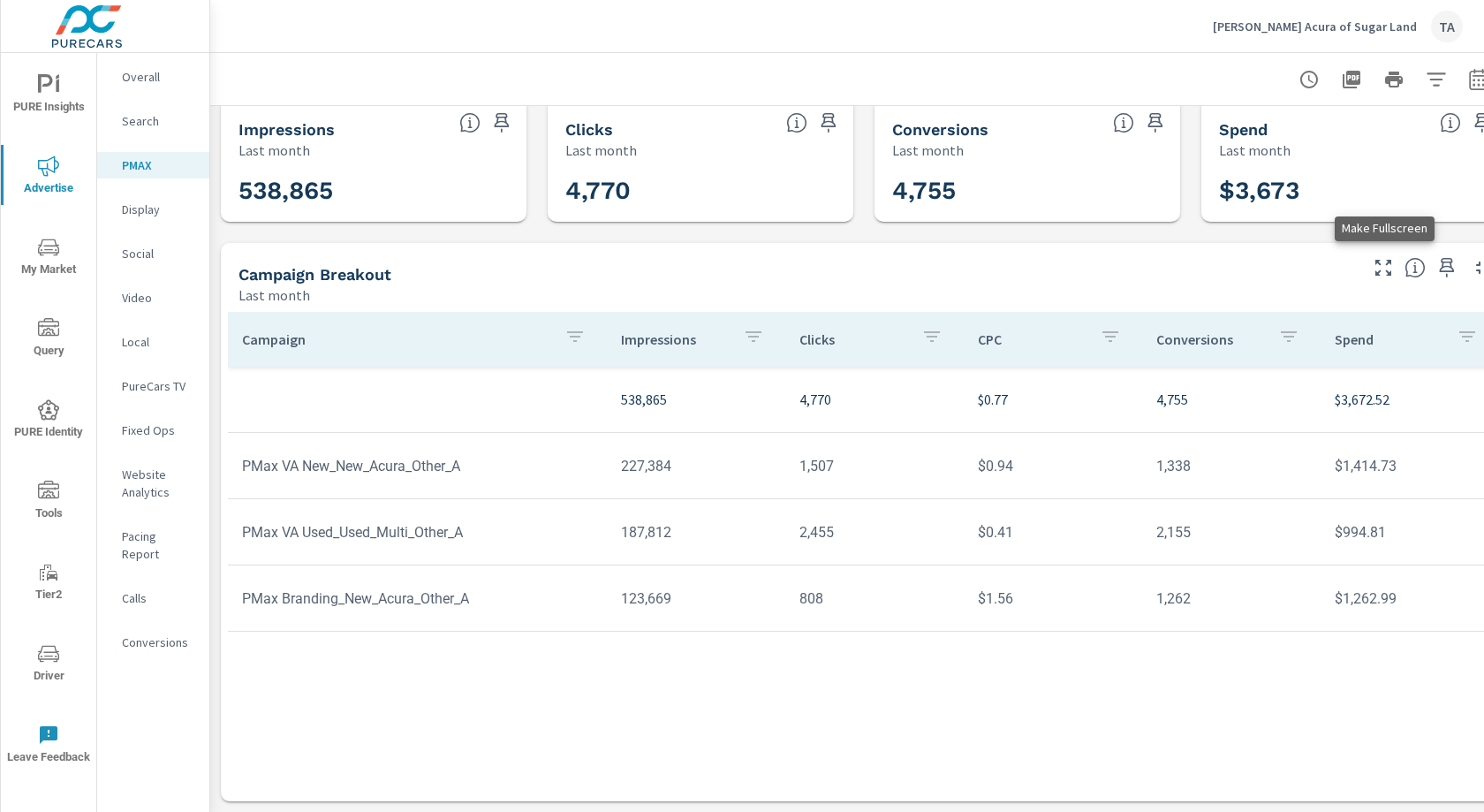
click at [1388, 270] on icon "button" at bounding box center [1382, 267] width 21 height 21
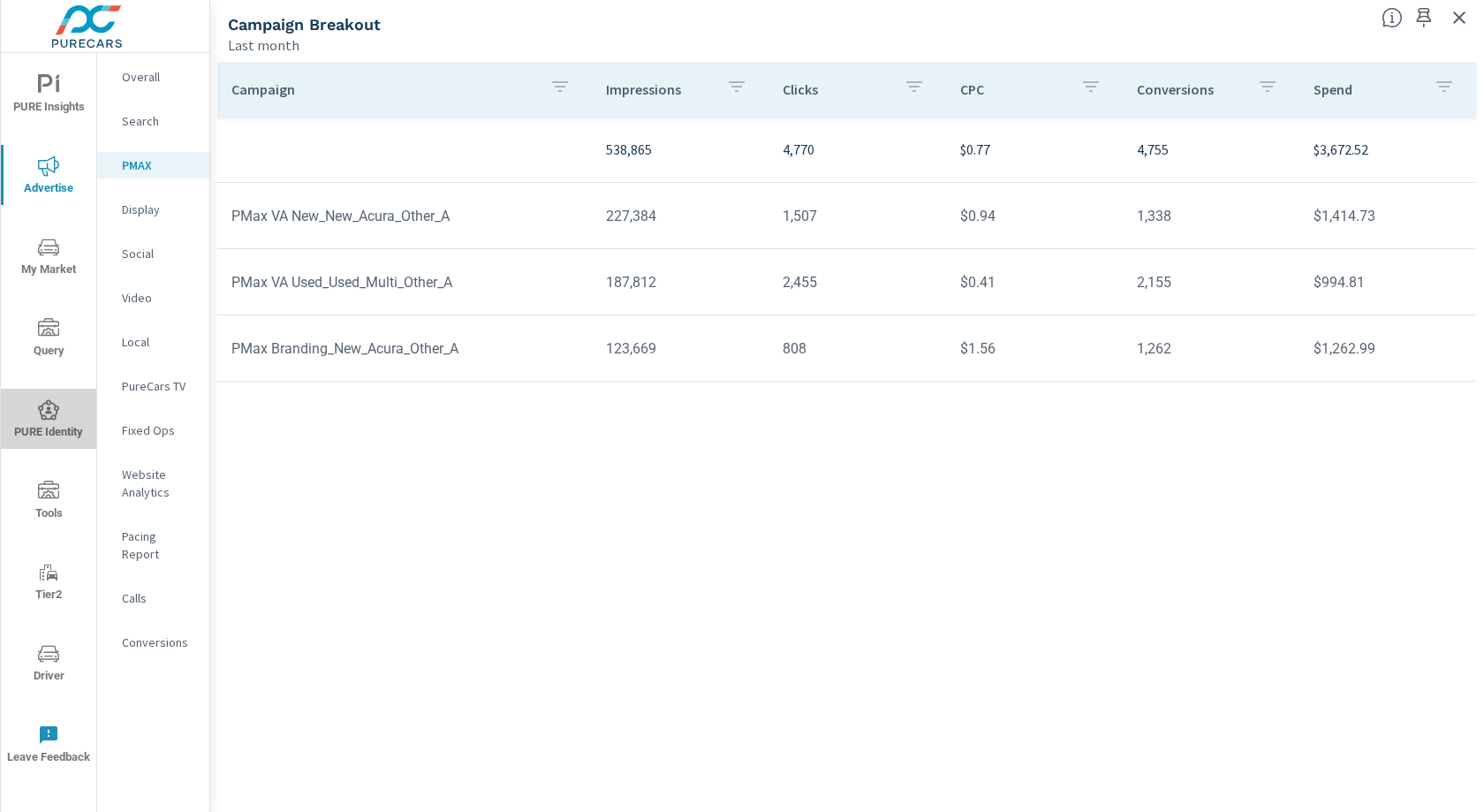
click at [45, 394] on button "PURE Identity" at bounding box center [49, 418] width 95 height 60
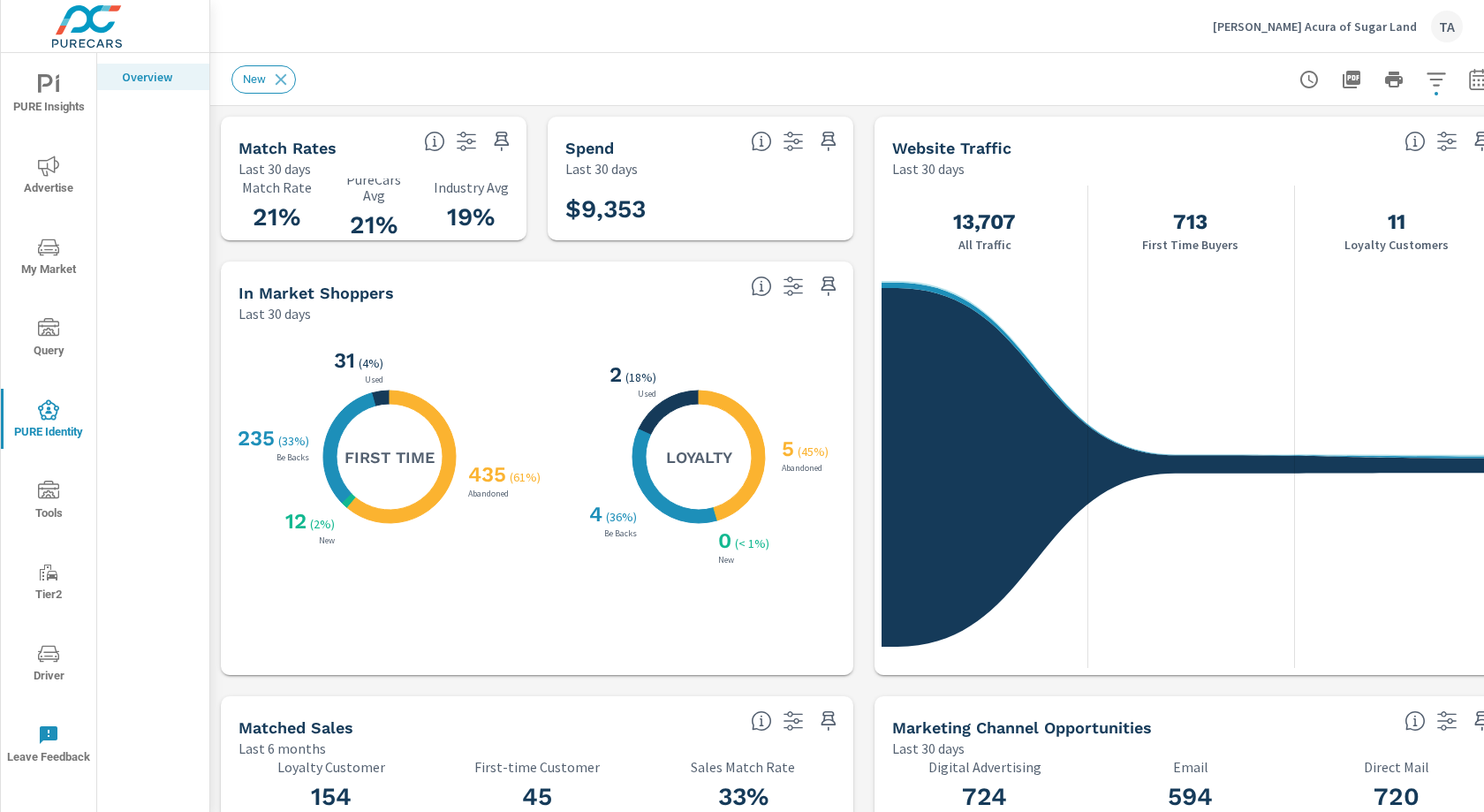
click at [791, 138] on icon "button" at bounding box center [793, 141] width 21 height 21
click at [1470, 81] on icon "button" at bounding box center [1478, 79] width 21 height 21
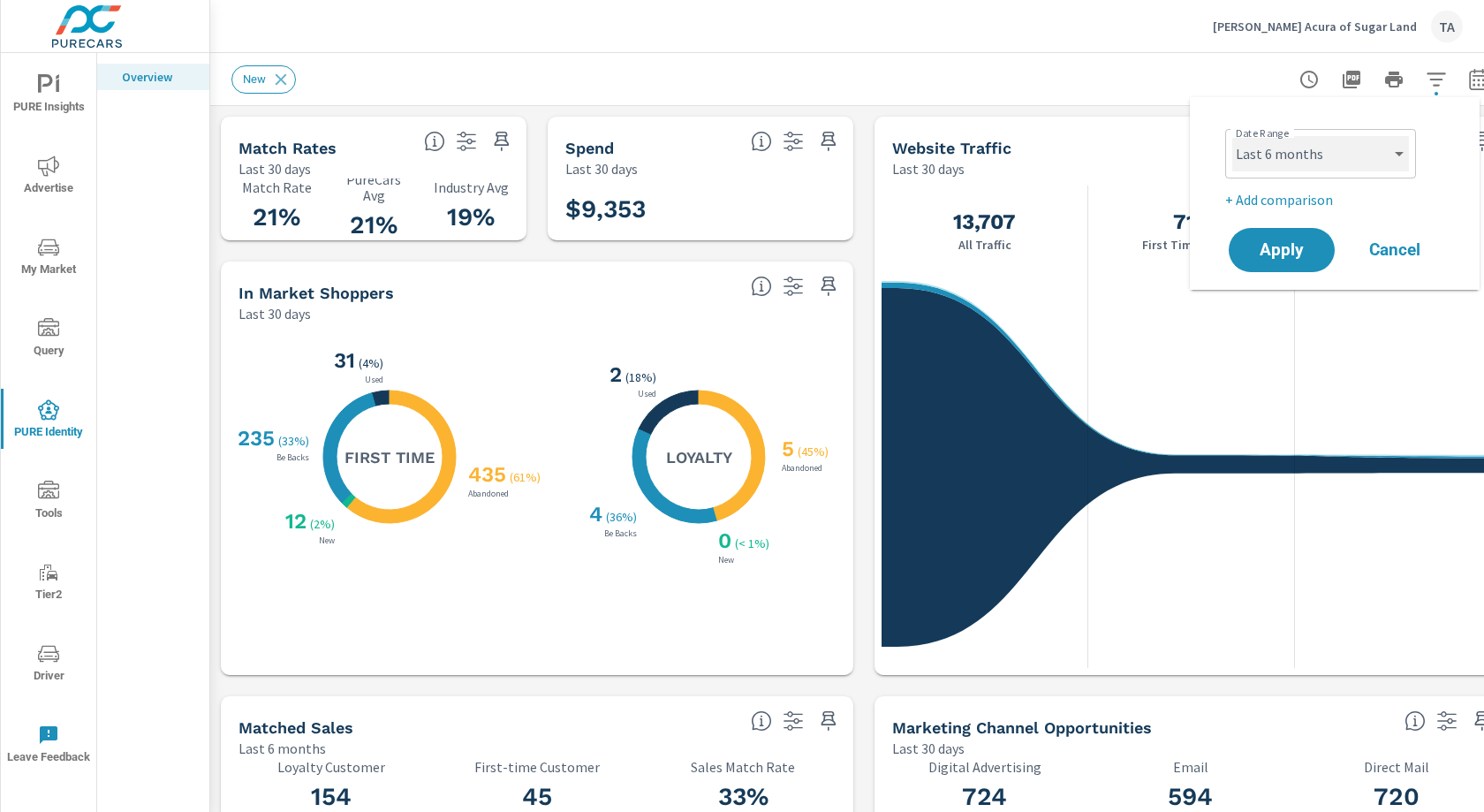
click at [1305, 153] on select "Custom [DATE] Last week Last 7 days Last 14 days Last 30 days Last 45 days Last…" at bounding box center [1320, 154] width 177 height 36
click at [1232, 136] on select "Custom [DATE] Last week Last 7 days Last 14 days Last 30 days Last 45 days Last…" at bounding box center [1320, 154] width 177 height 36
select select "Last month"
click at [1291, 243] on span "Apply" at bounding box center [1281, 250] width 72 height 16
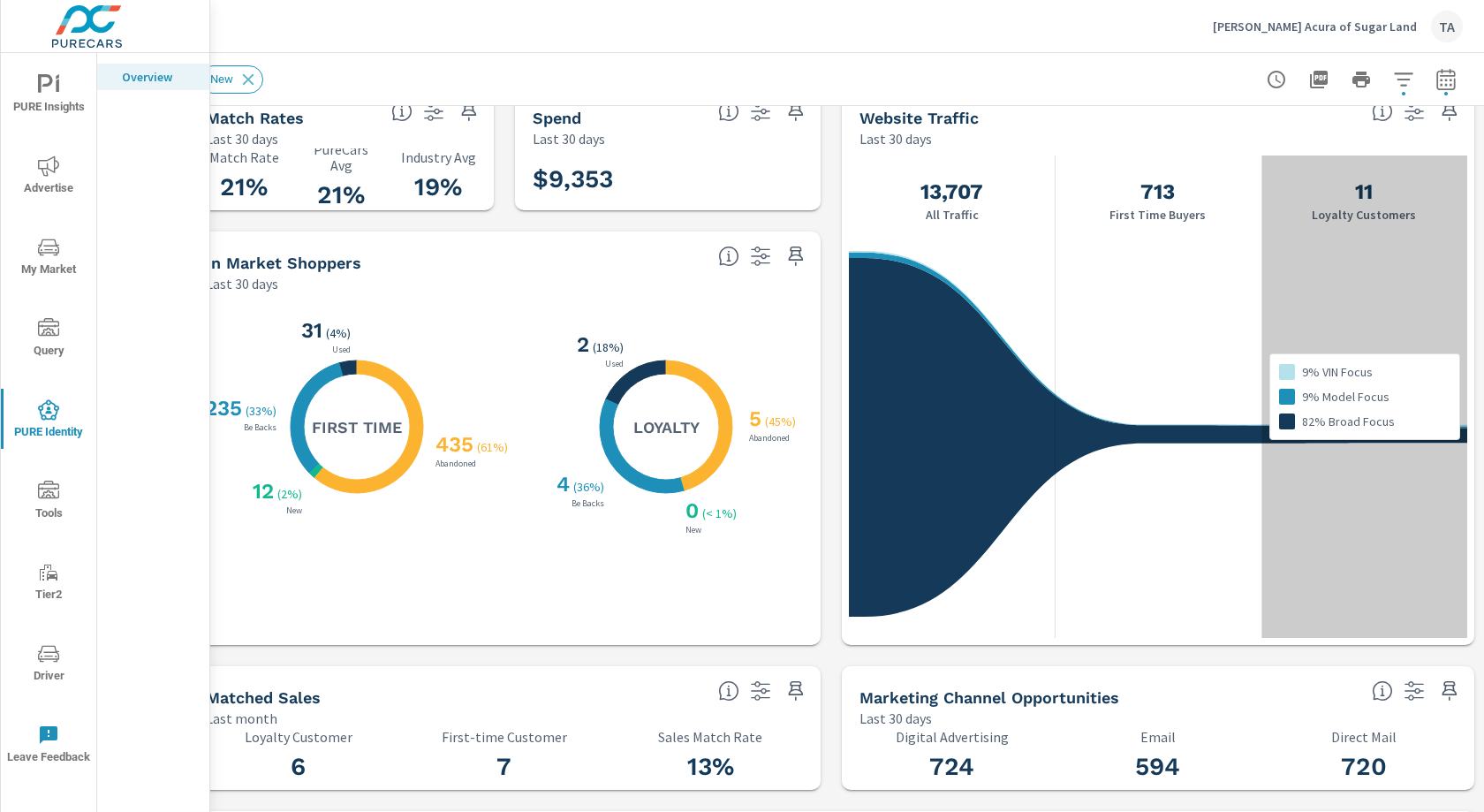
scroll to position [0, 33]
